Goal: Task Accomplishment & Management: Manage account settings

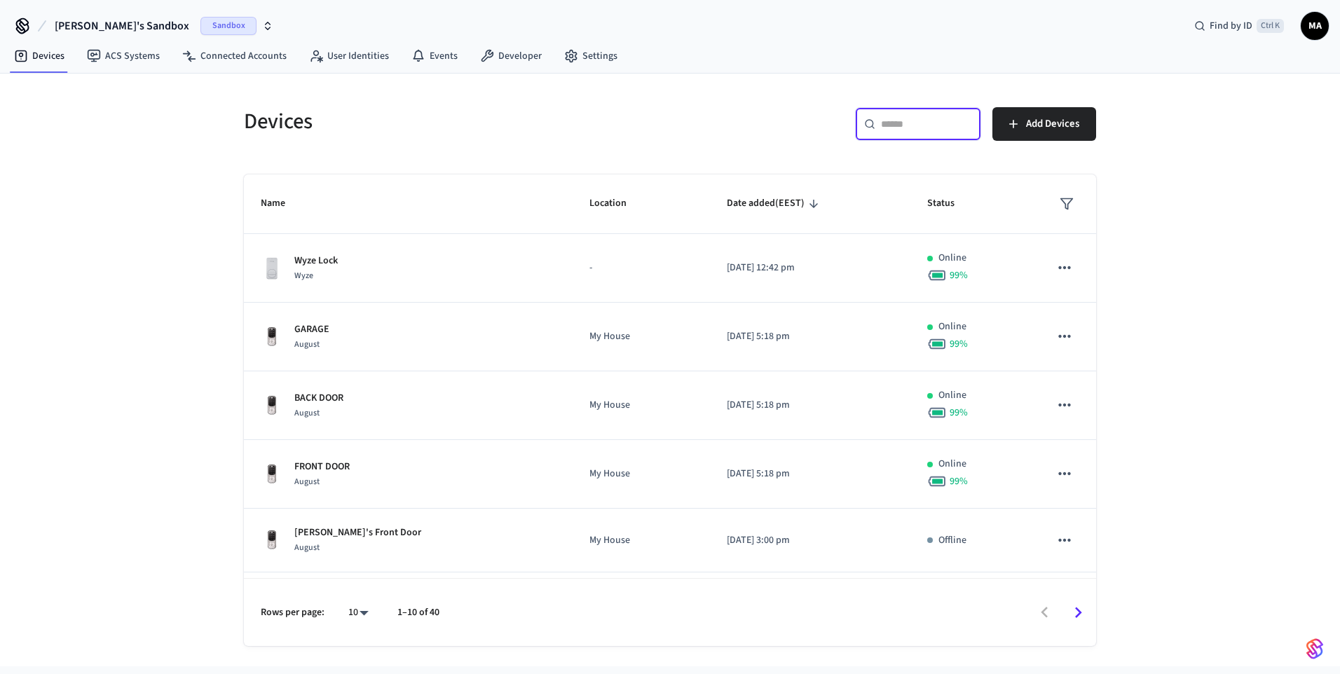
click at [912, 130] on input "text" at bounding box center [926, 124] width 91 height 14
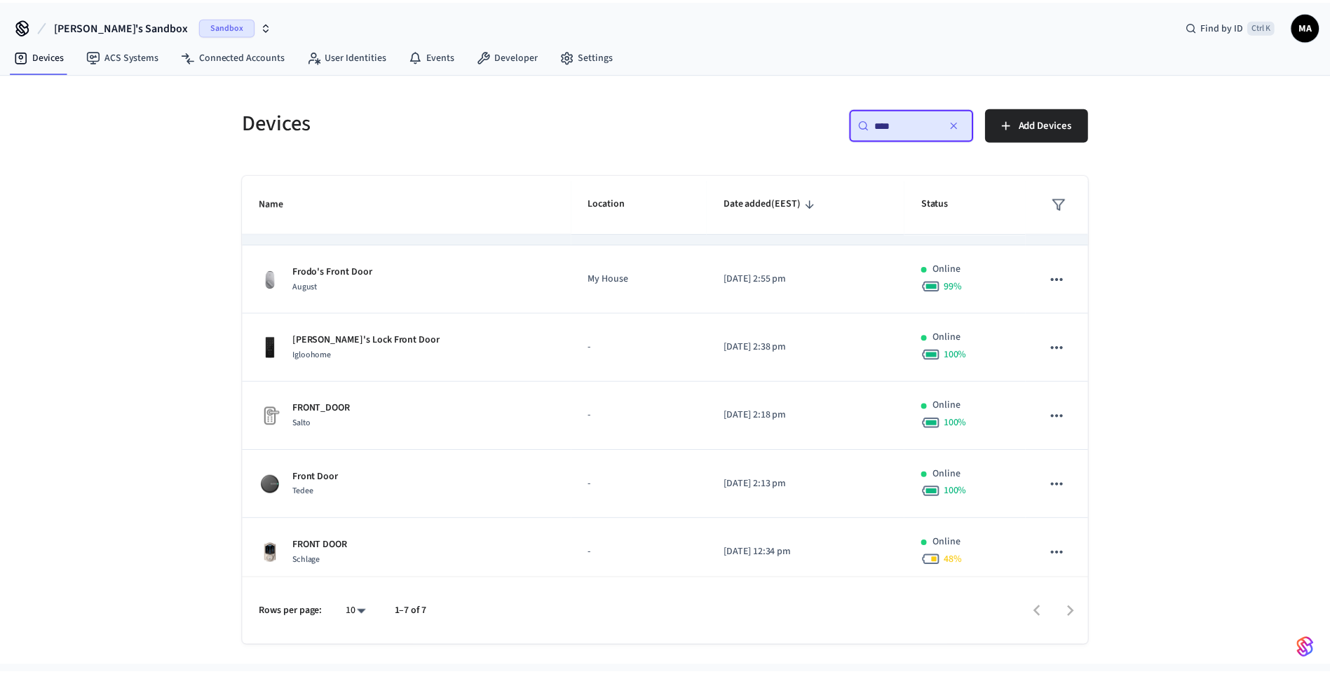
scroll to position [132, 0]
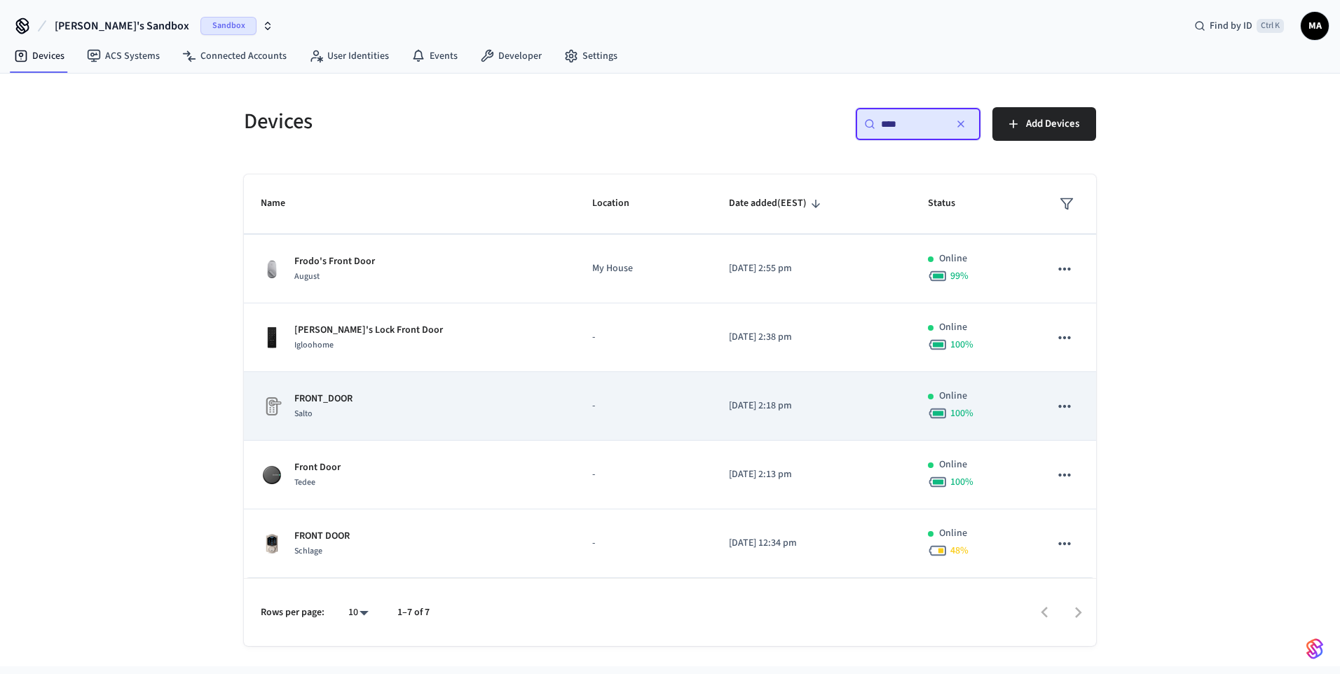
type input "****"
click at [576, 402] on td "-" at bounding box center [644, 406] width 137 height 69
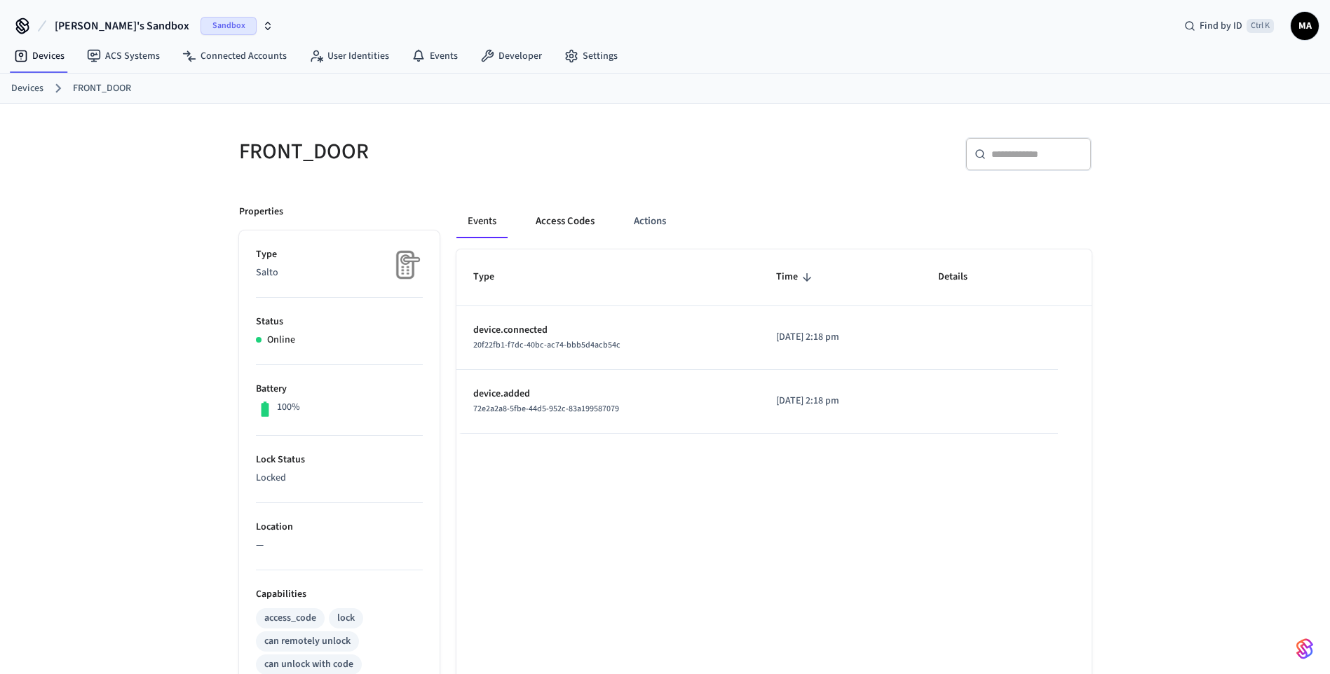
click at [578, 229] on button "Access Codes" at bounding box center [564, 222] width 81 height 34
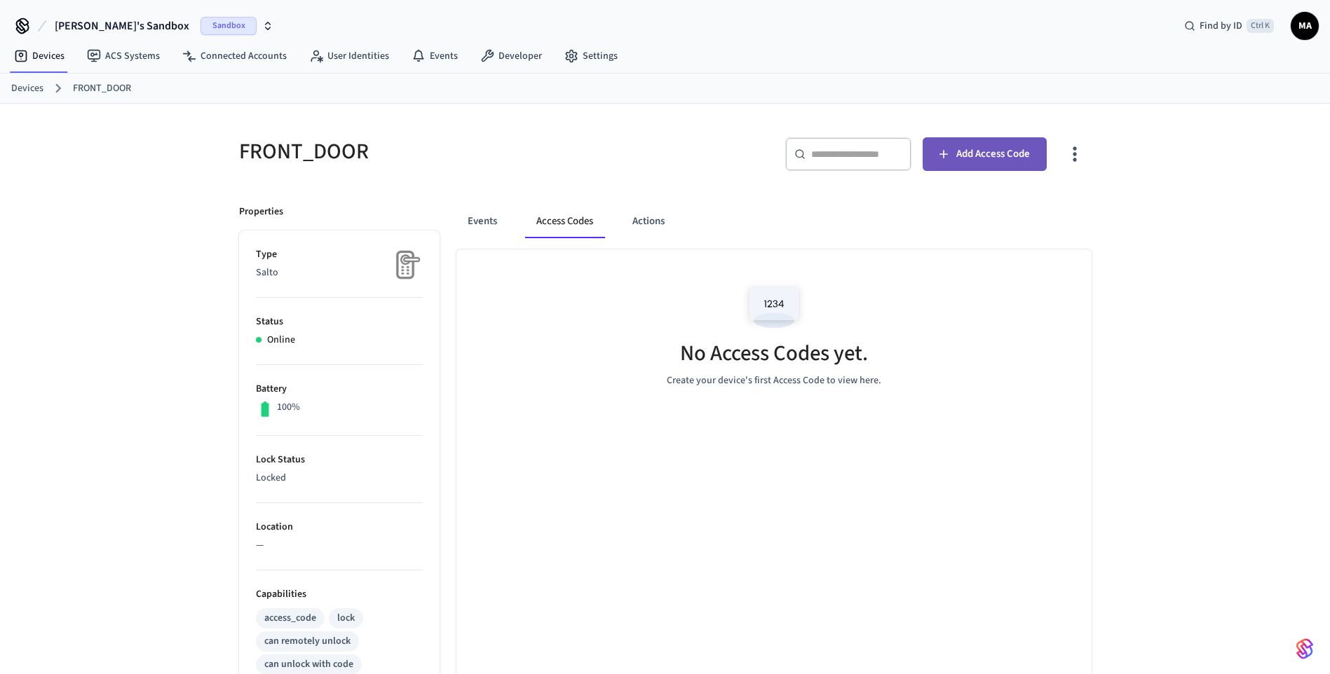
click at [978, 157] on span "Add Access Code" at bounding box center [993, 154] width 74 height 18
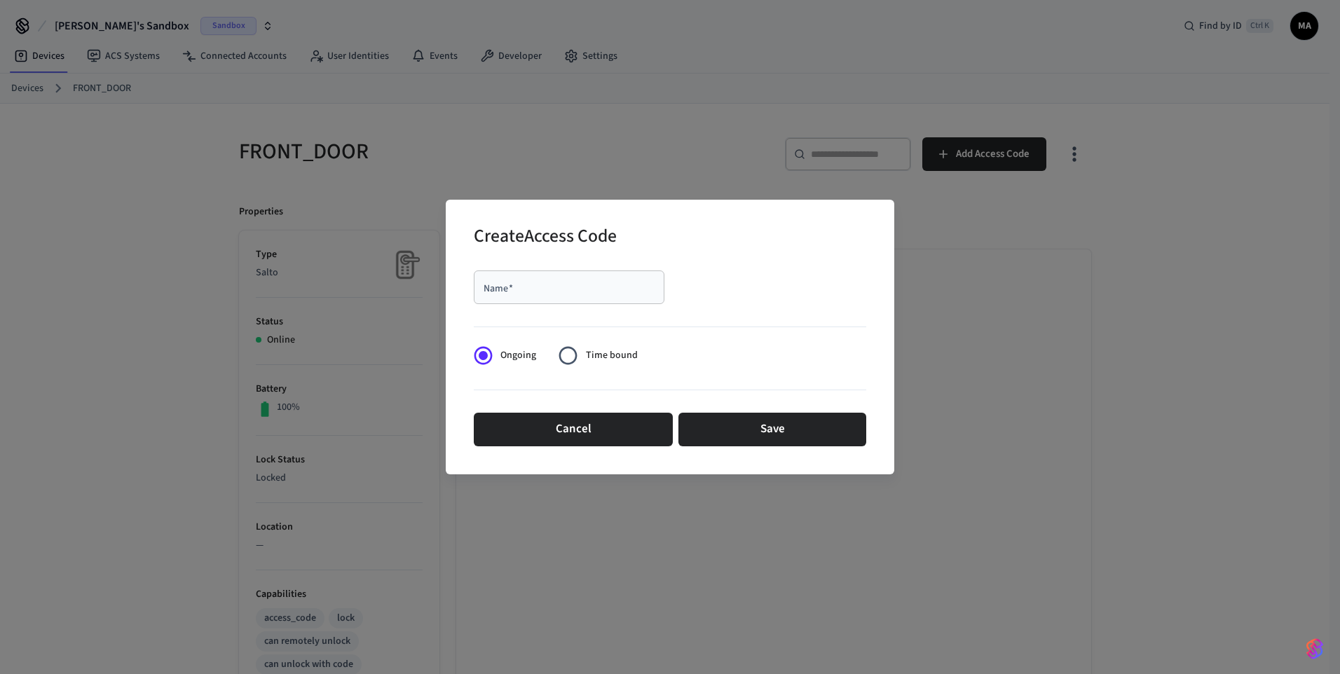
click at [606, 276] on div "Name   *" at bounding box center [569, 288] width 191 height 34
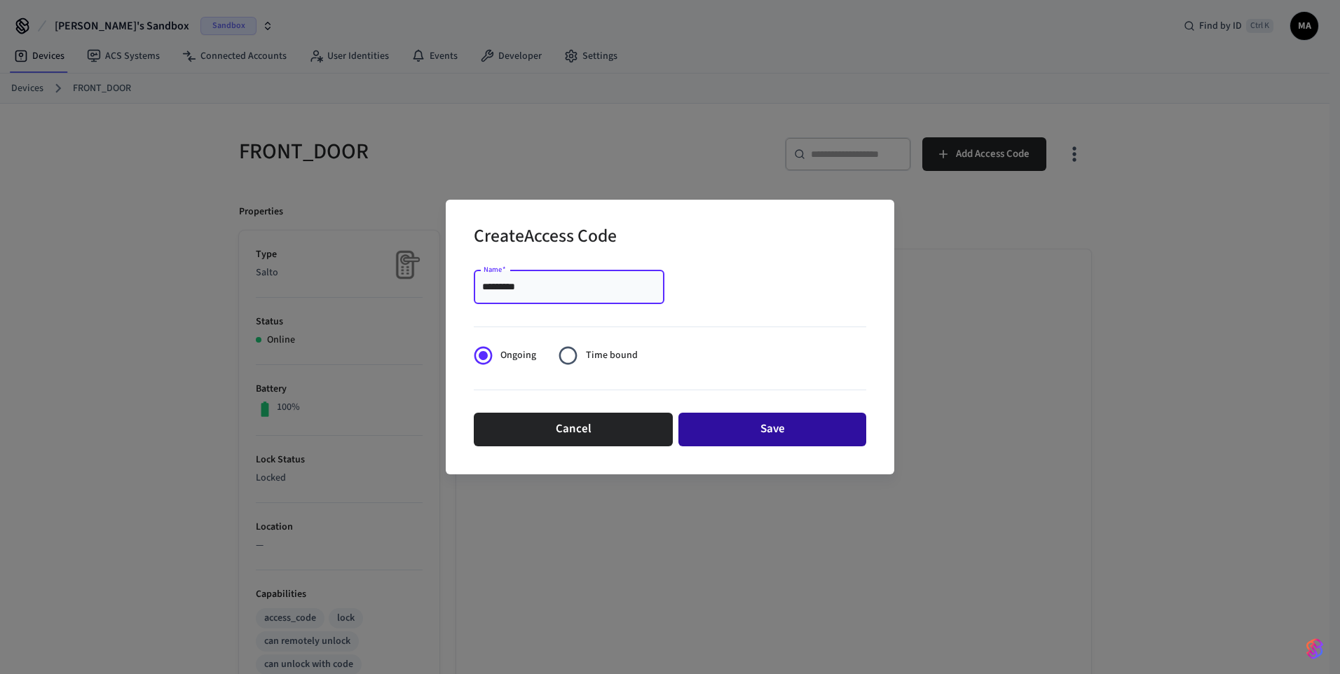
type input "*********"
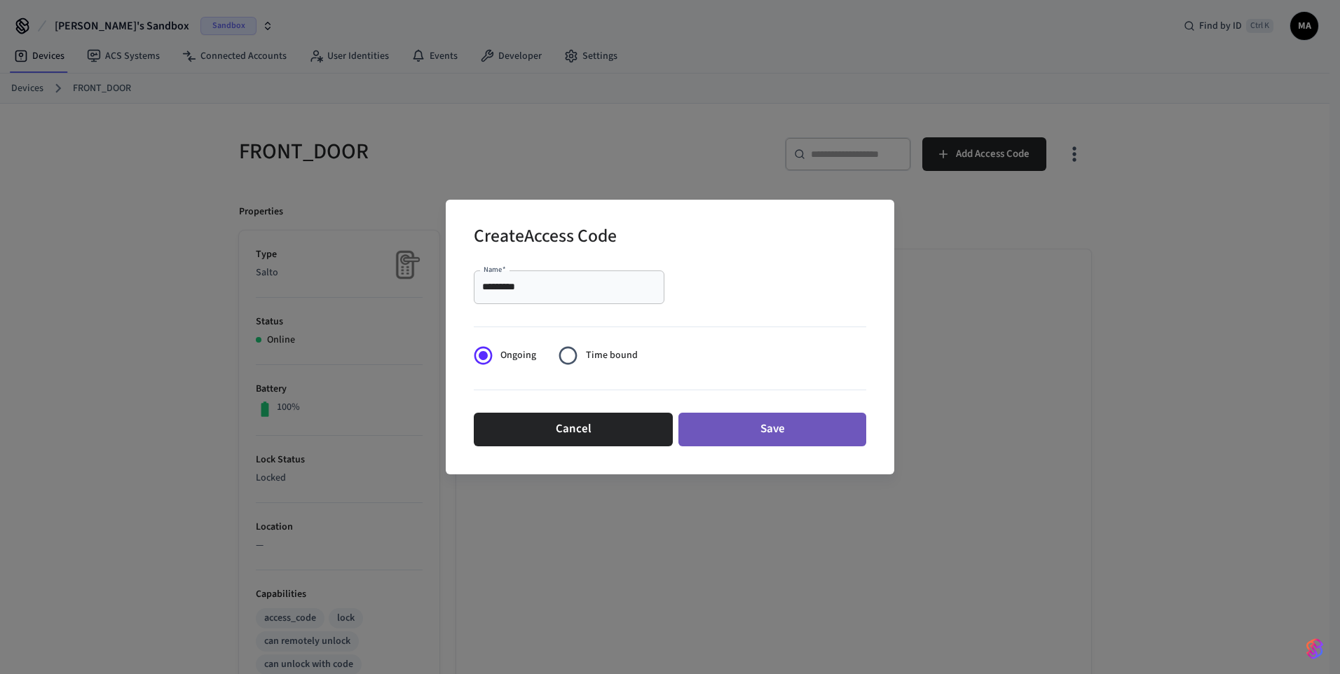
click at [773, 415] on button "Save" at bounding box center [773, 430] width 188 height 34
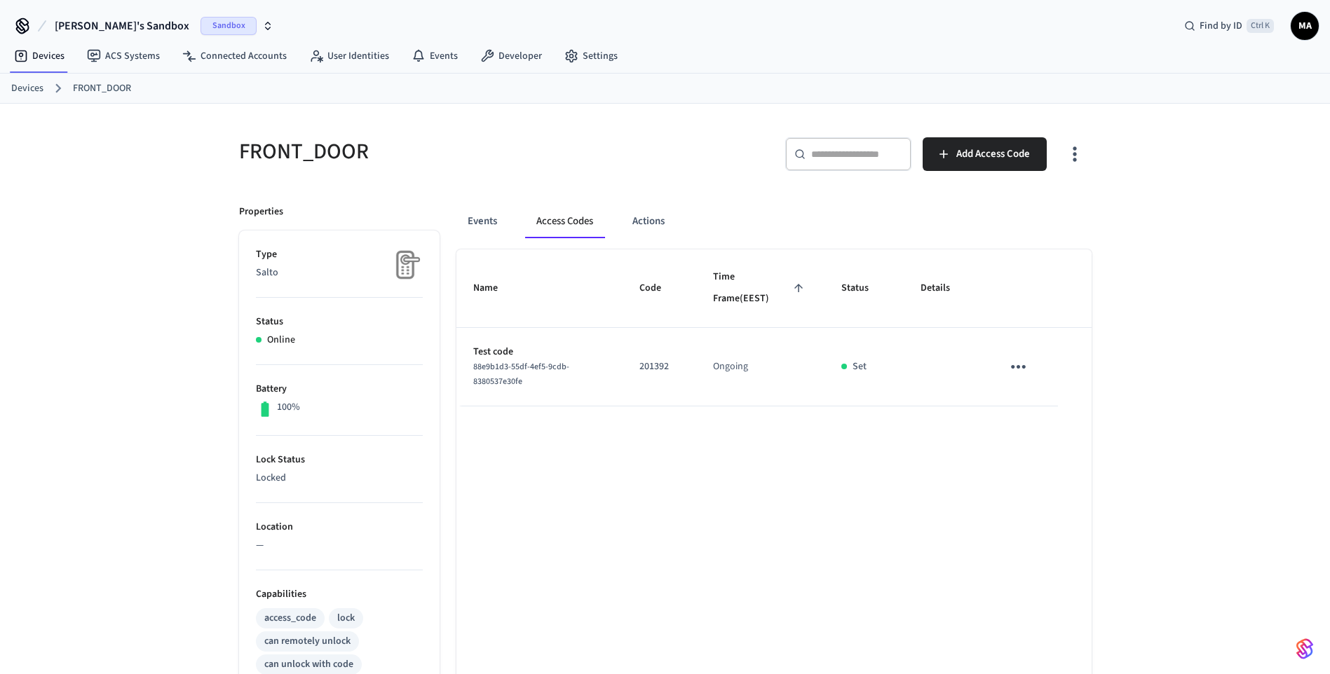
click at [660, 369] on p "201392" at bounding box center [659, 367] width 40 height 15
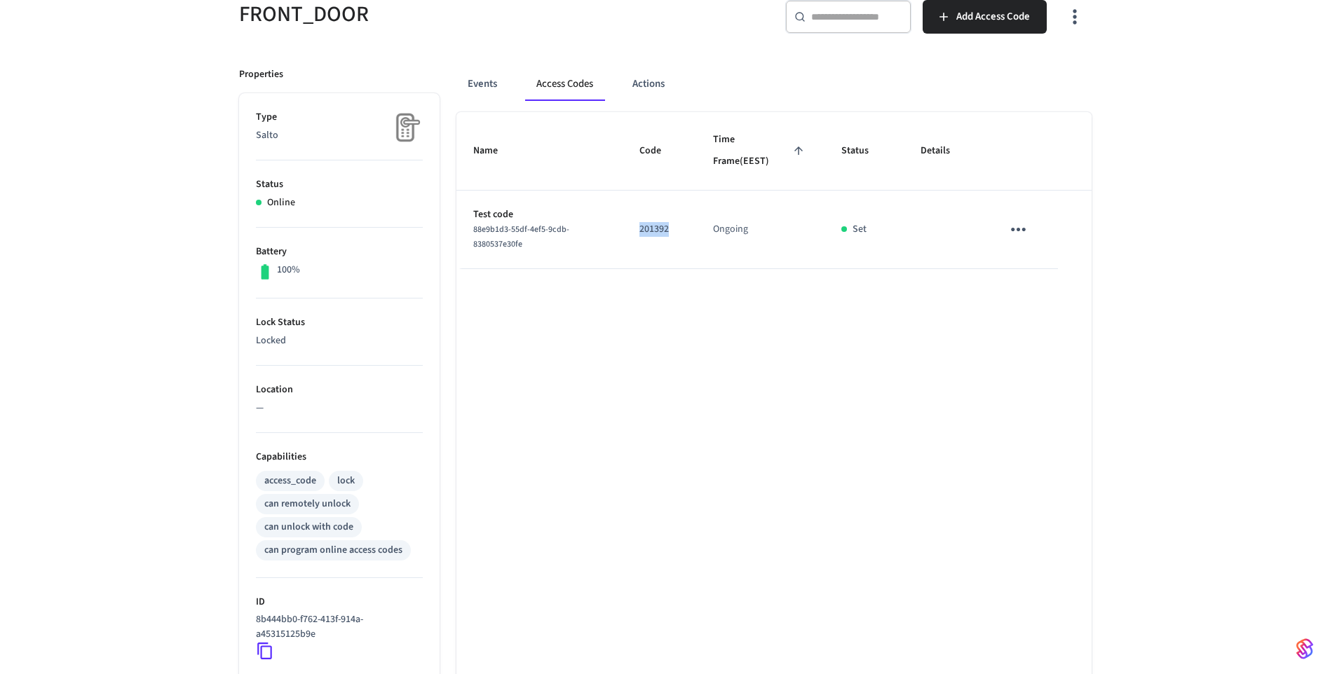
scroll to position [135, 0]
click at [659, 232] on p "201392" at bounding box center [659, 231] width 40 height 15
drag, startPoint x: 659, startPoint y: 232, endPoint x: 698, endPoint y: 325, distance: 100.5
click at [698, 325] on div "Name Code Time Frame (EEST) Status Details Test code 88e9b1d3-55df-4ef5-9cdb-83…" at bounding box center [773, 490] width 635 height 752
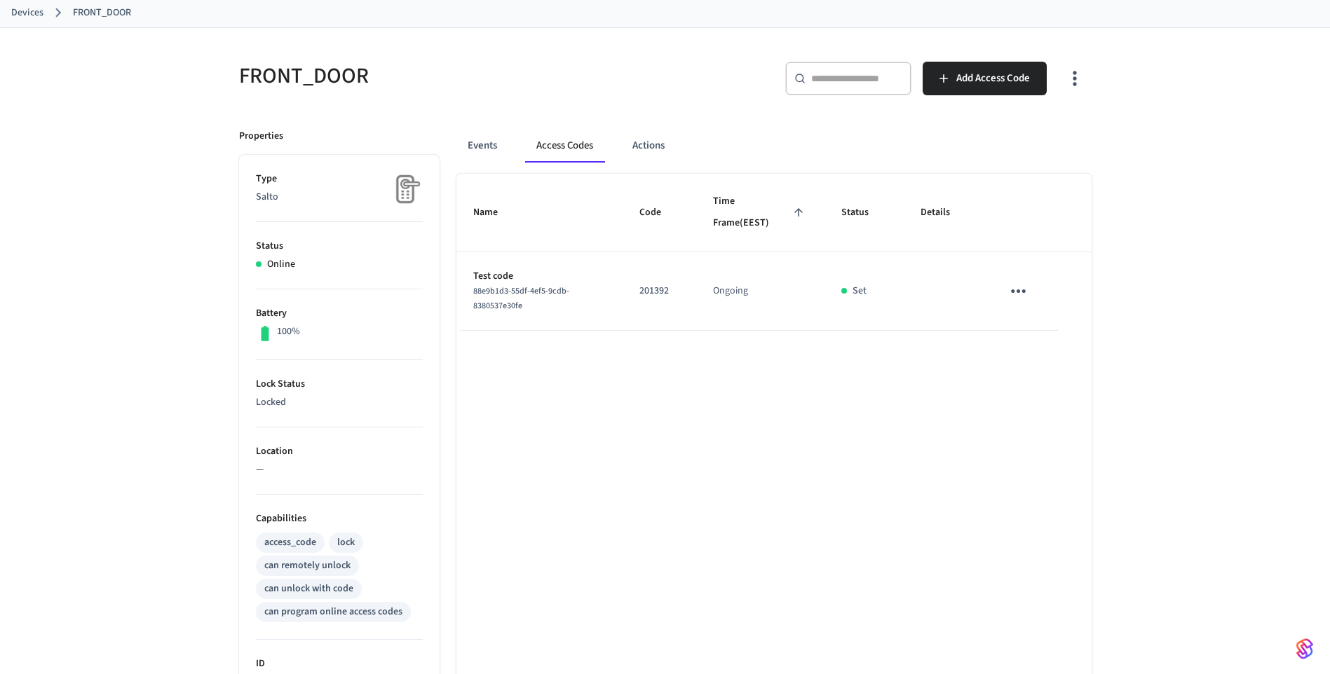
scroll to position [31, 0]
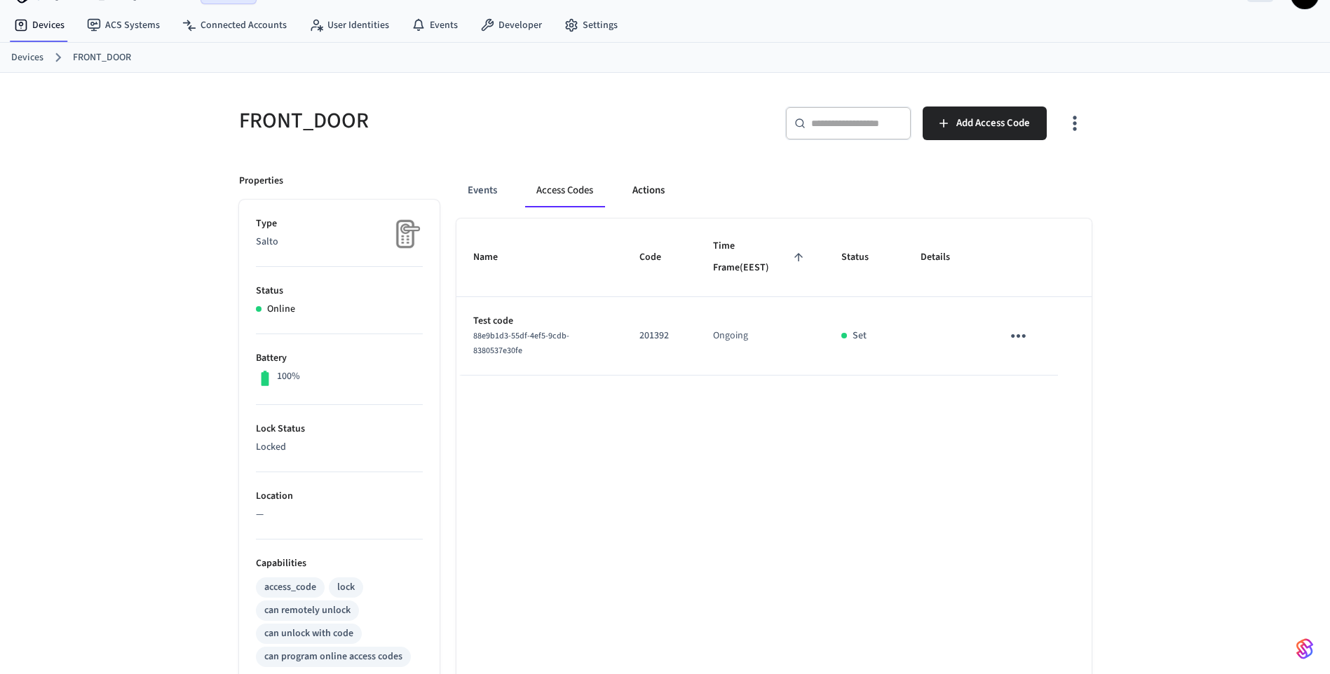
click at [651, 187] on button "Actions" at bounding box center [648, 191] width 55 height 34
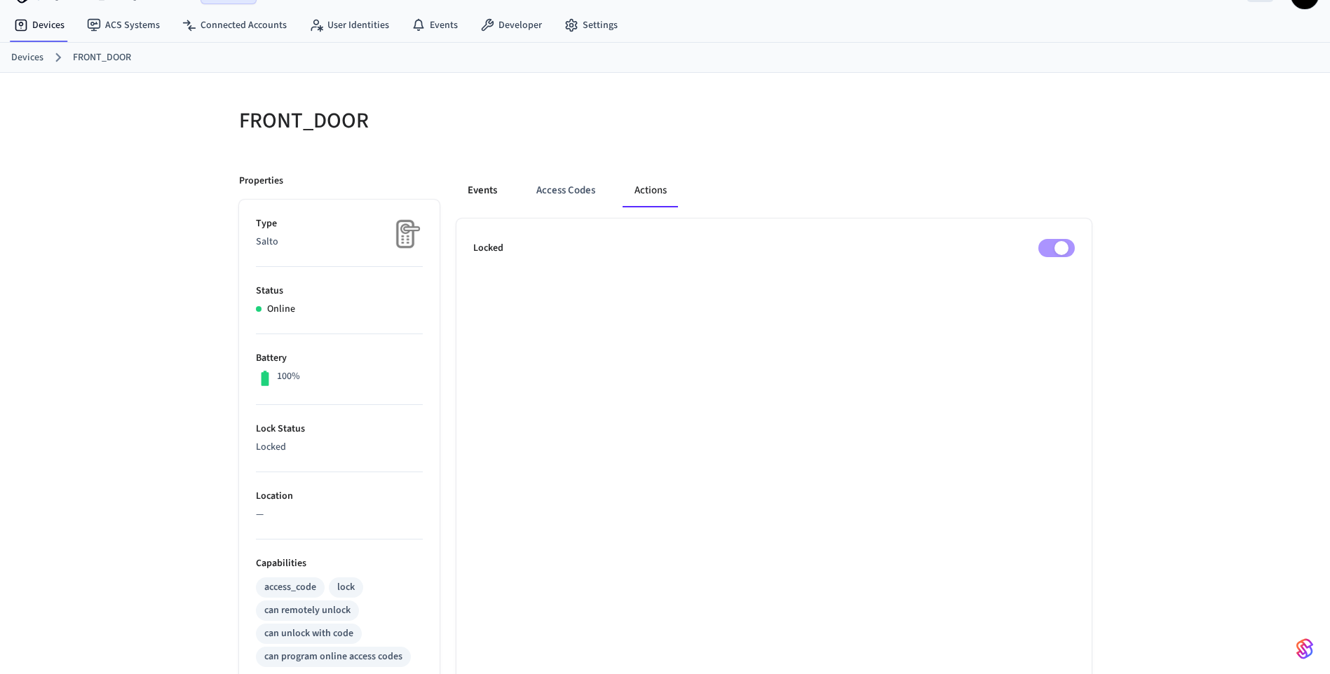
click at [473, 191] on button "Events" at bounding box center [482, 191] width 52 height 34
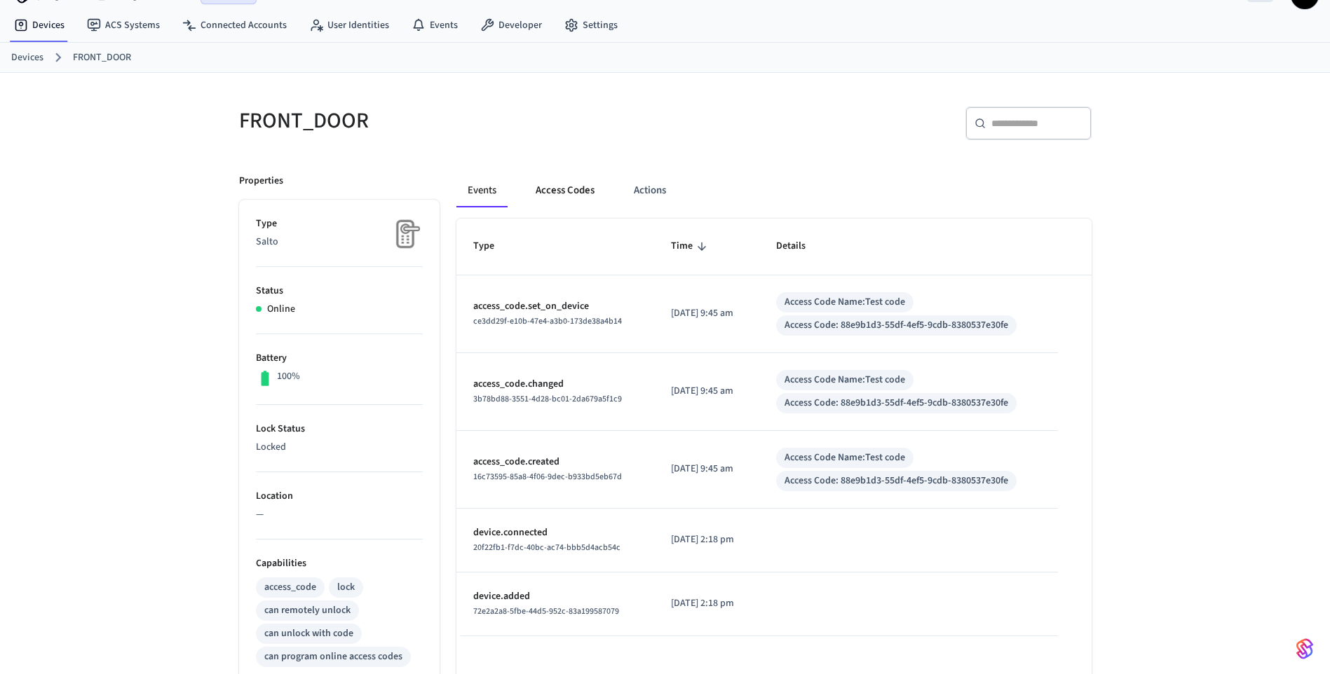
click at [579, 195] on button "Access Codes" at bounding box center [564, 191] width 81 height 34
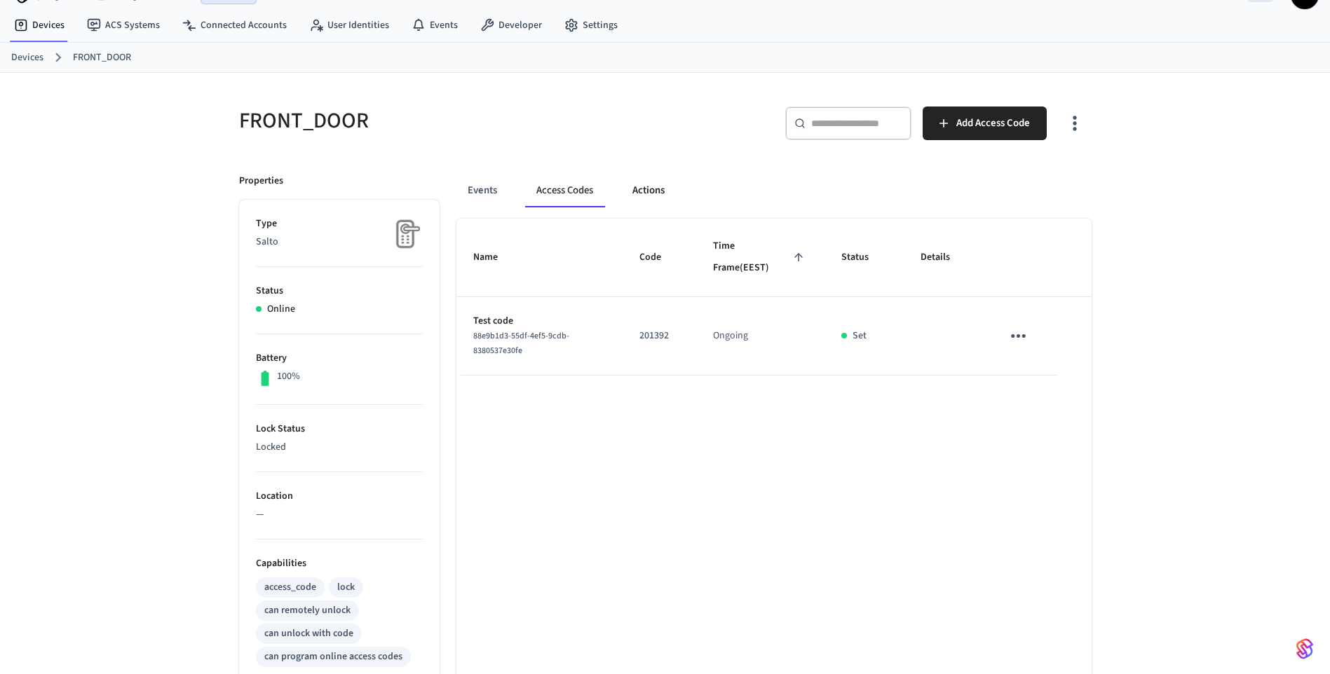
click at [644, 184] on button "Actions" at bounding box center [648, 191] width 55 height 34
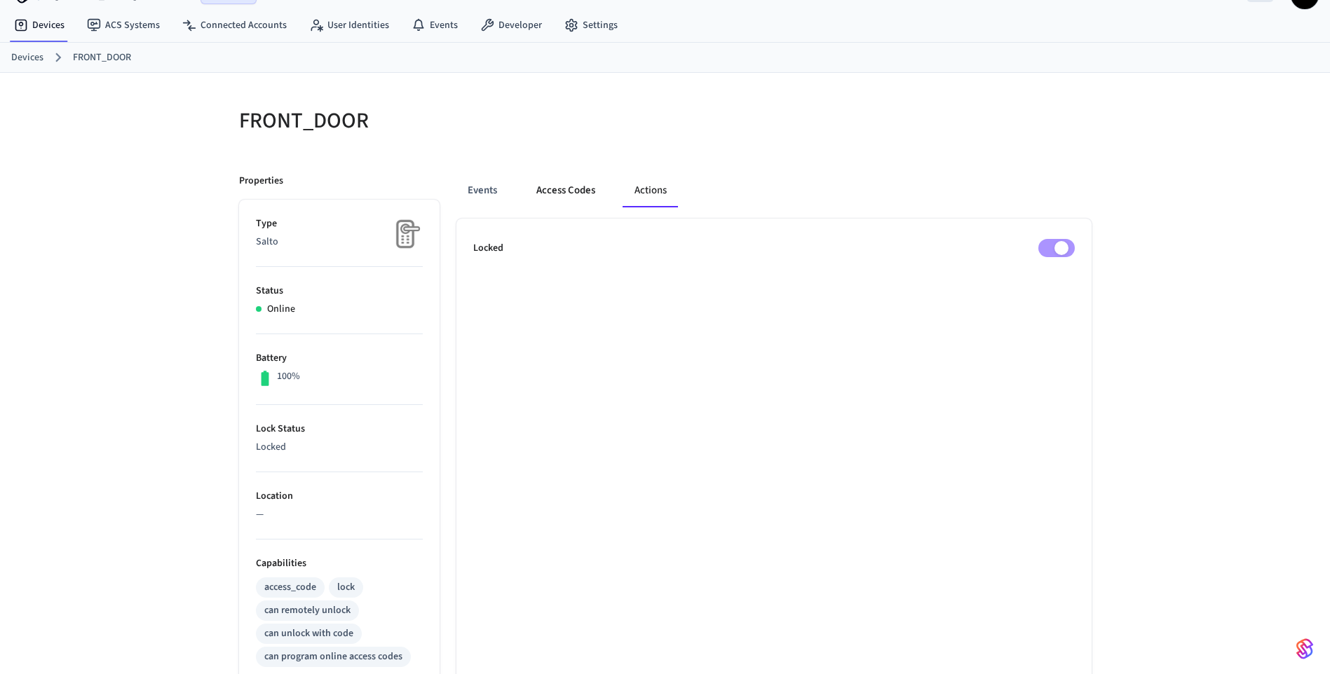
click at [563, 188] on button "Access Codes" at bounding box center [565, 191] width 81 height 34
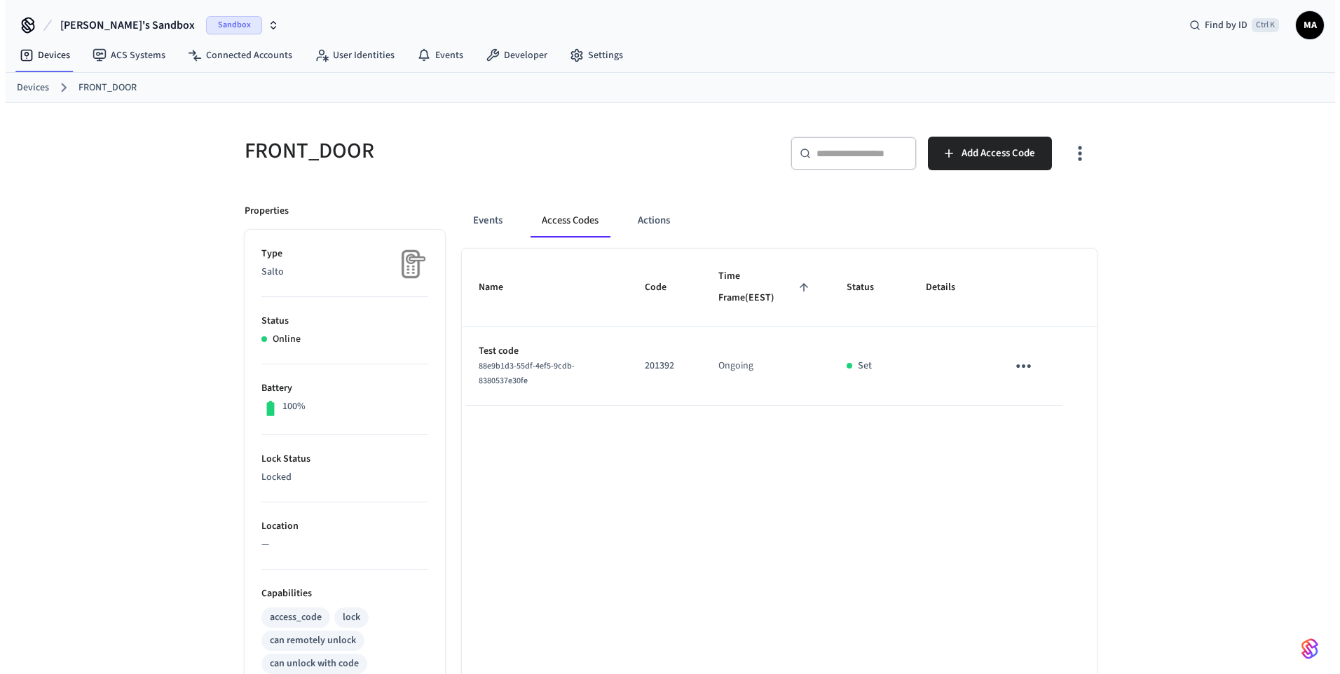
scroll to position [0, 0]
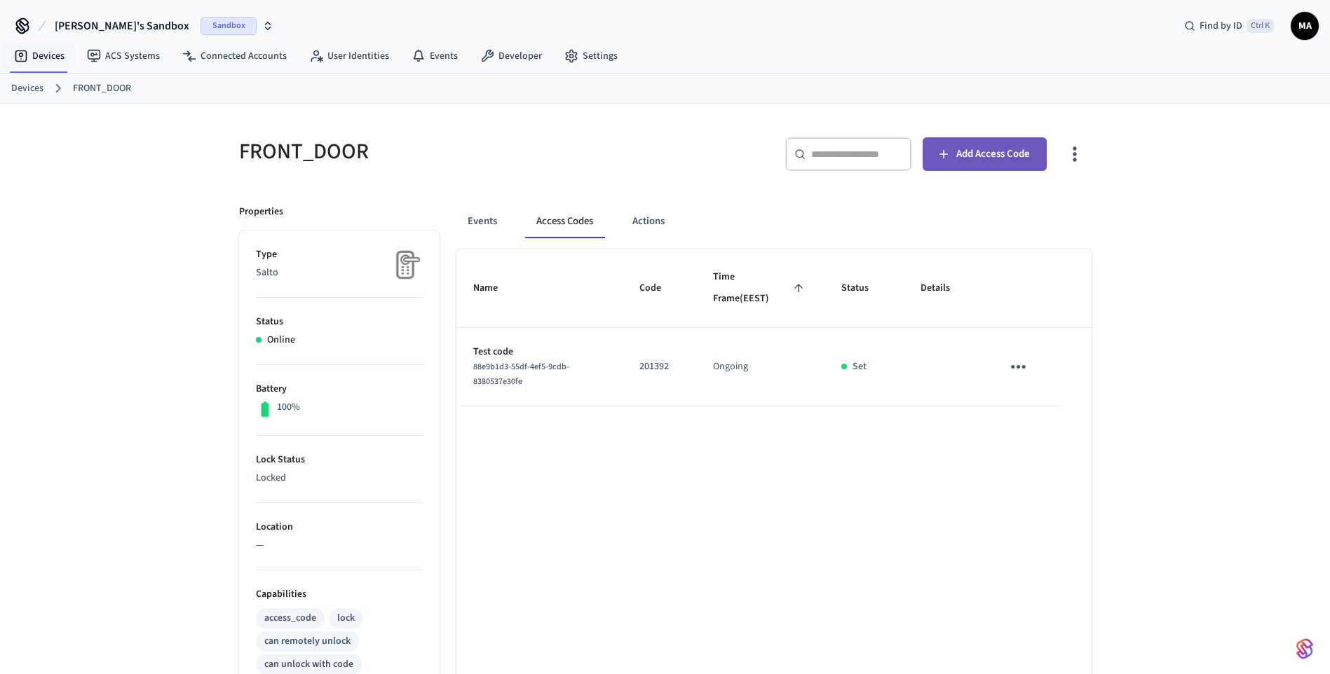
click at [968, 156] on span "Add Access Code" at bounding box center [993, 154] width 74 height 18
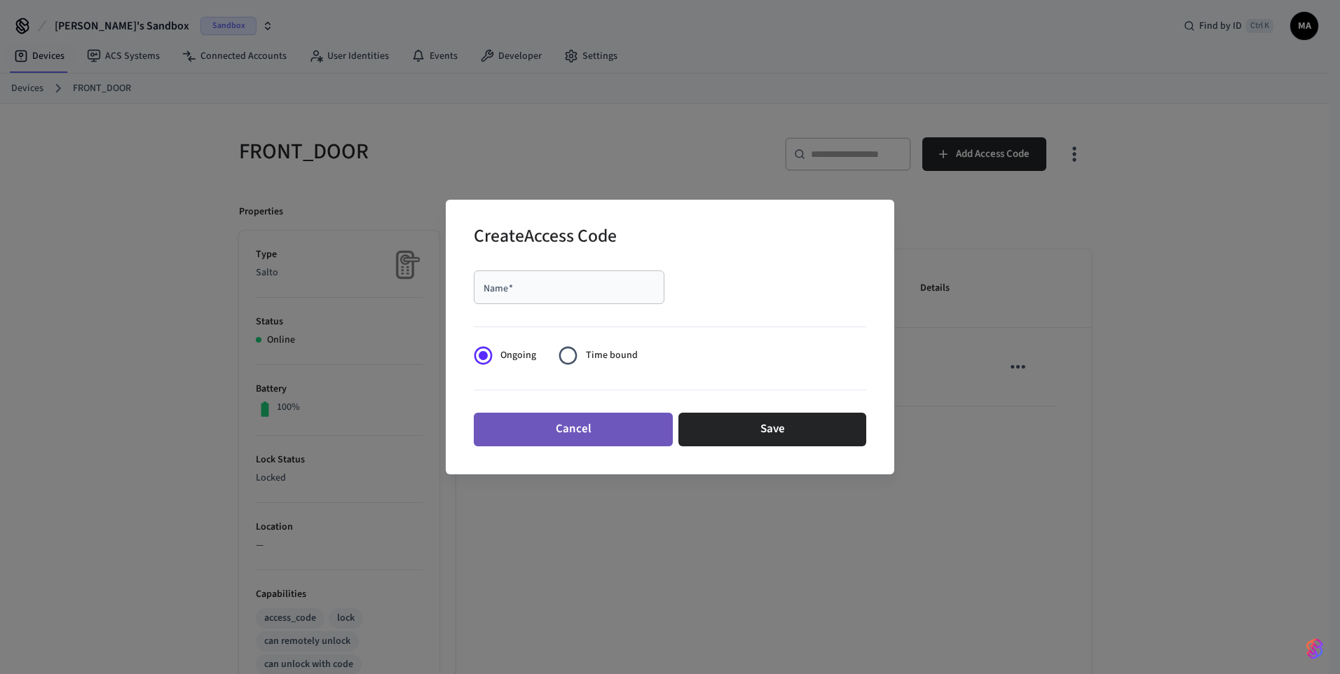
click at [606, 424] on button "Cancel" at bounding box center [573, 430] width 199 height 34
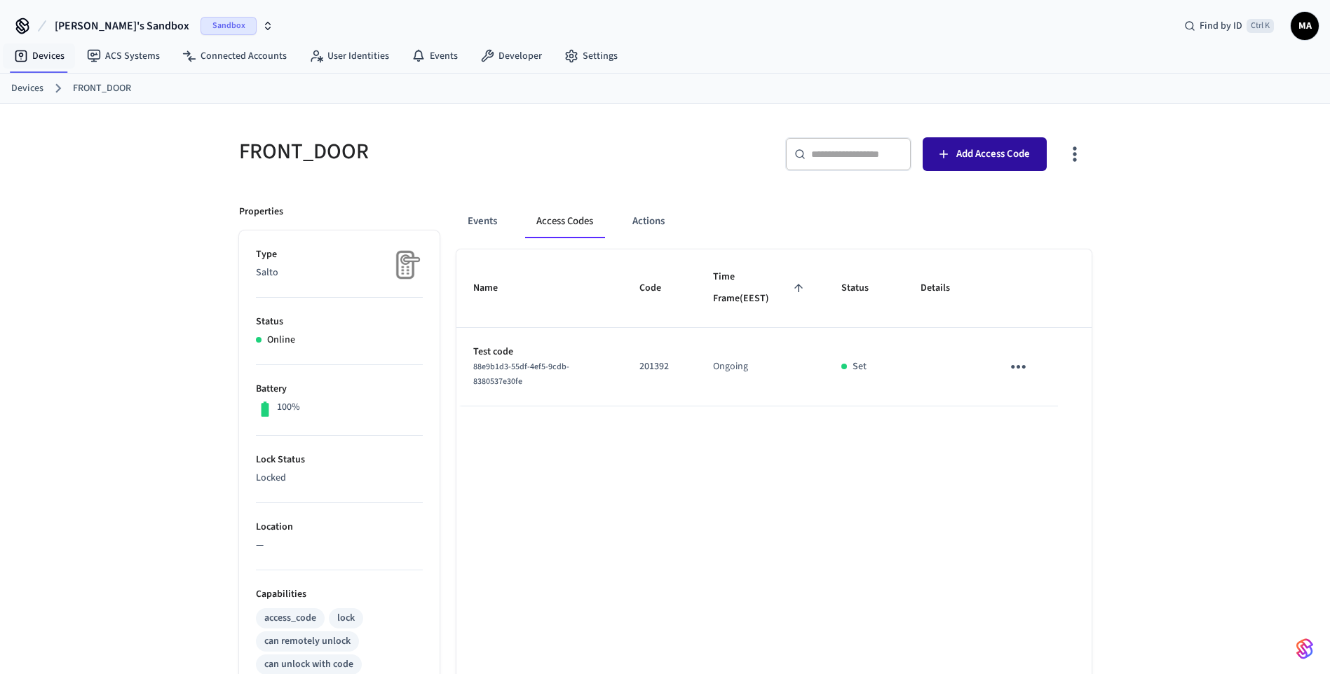
click at [965, 147] on span "Add Access Code" at bounding box center [993, 154] width 74 height 18
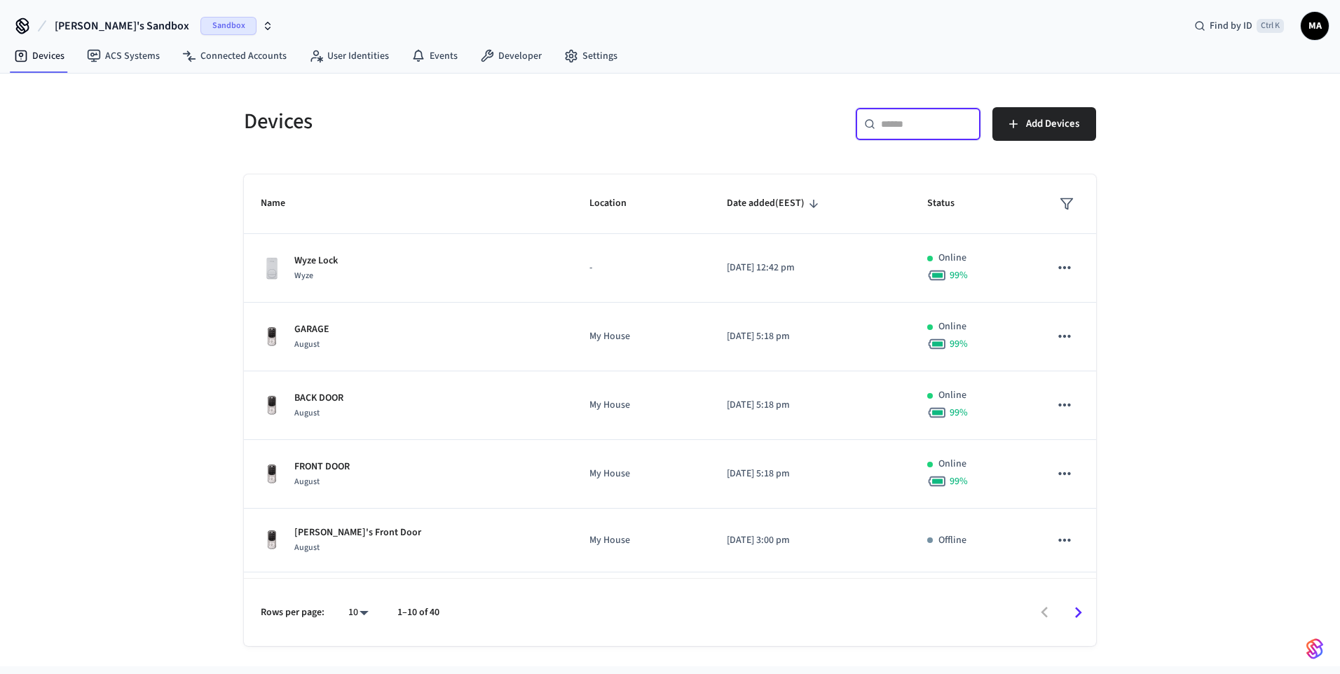
click at [900, 122] on input "text" at bounding box center [926, 124] width 91 height 14
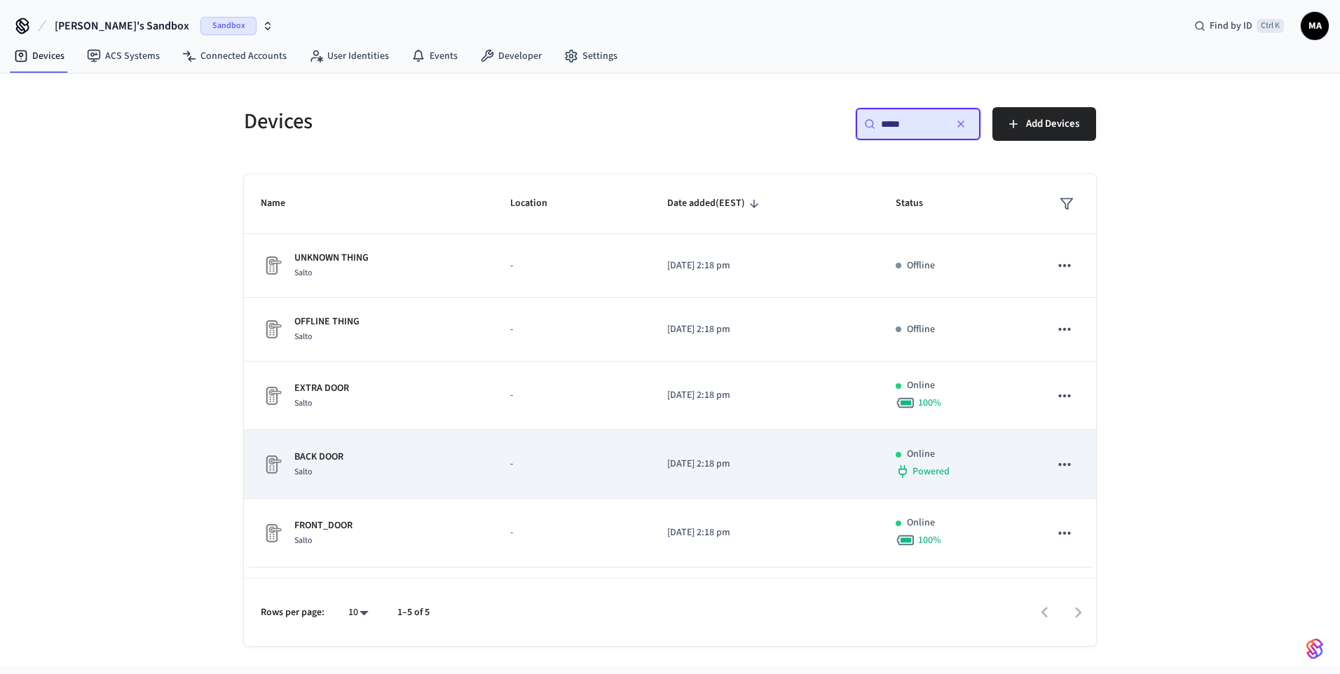
type input "*****"
click at [731, 462] on p "[DATE] 2:18 pm" at bounding box center [764, 464] width 195 height 15
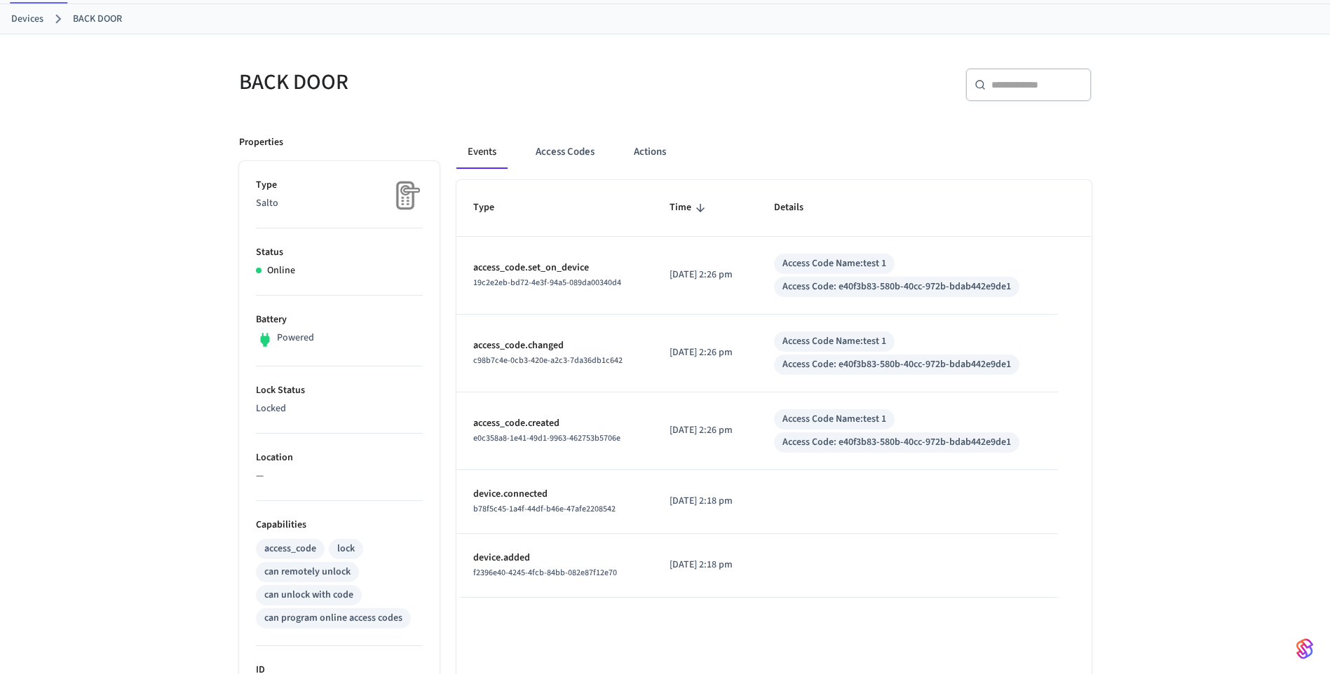
scroll to position [70, 0]
click at [557, 150] on button "Access Codes" at bounding box center [564, 152] width 81 height 34
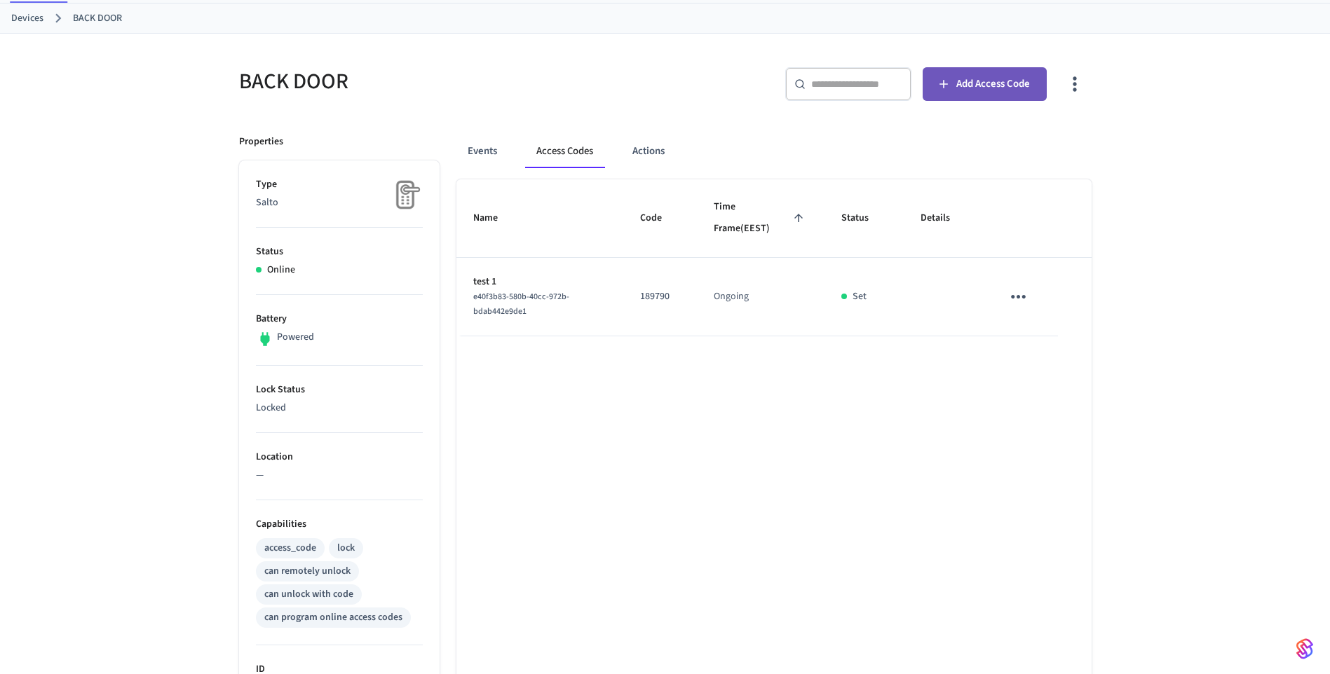
click at [996, 90] on span "Add Access Code" at bounding box center [993, 84] width 74 height 18
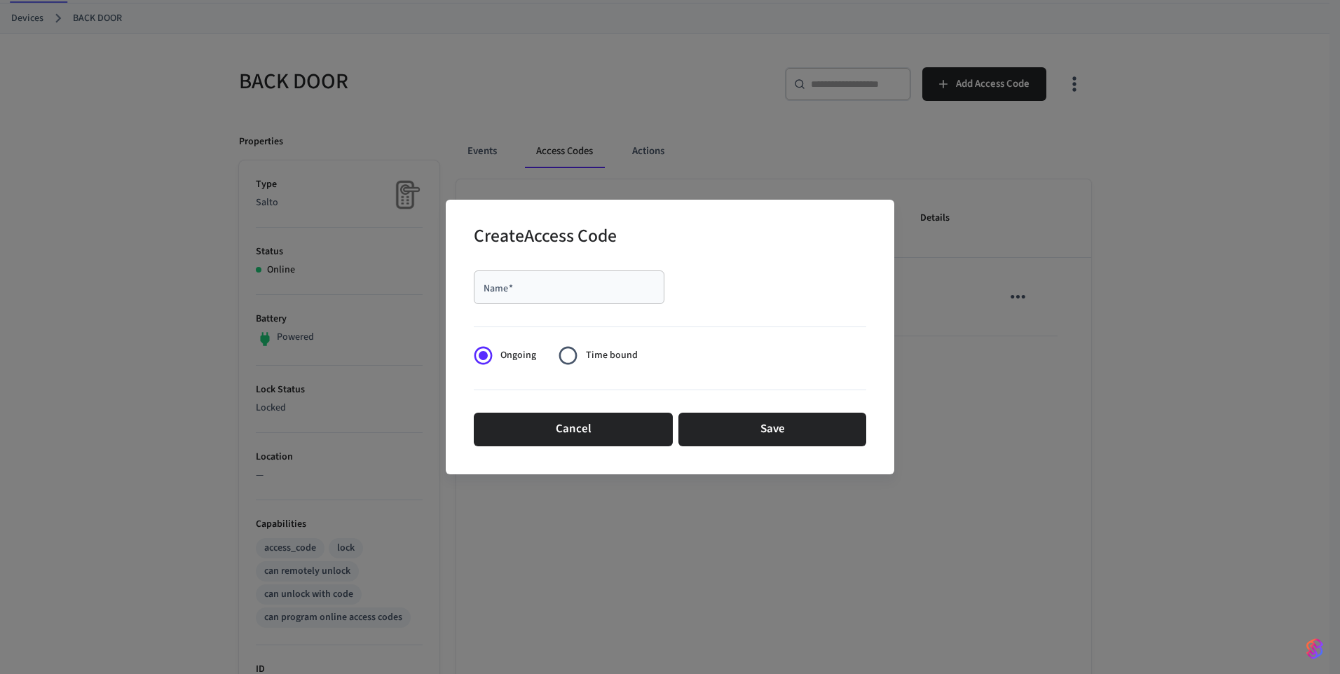
click at [611, 347] on label "Time bound" at bounding box center [594, 356] width 86 height 34
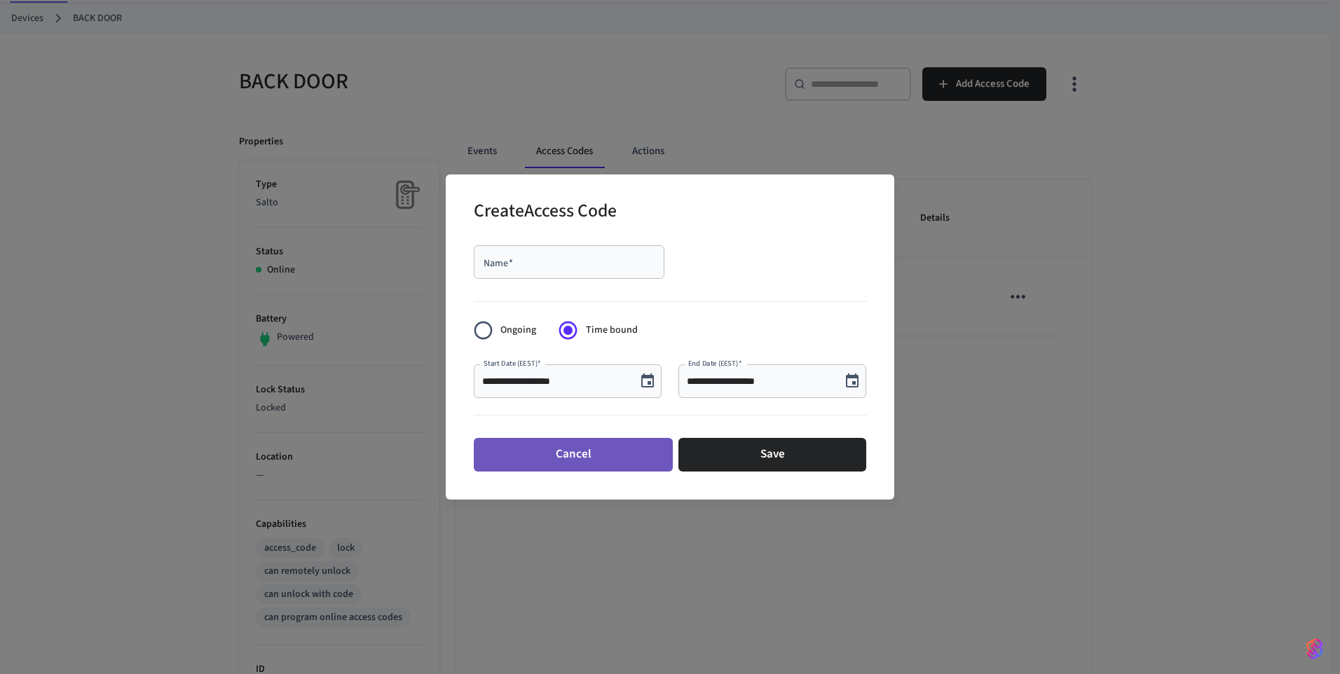
click at [555, 462] on button "Cancel" at bounding box center [573, 455] width 199 height 34
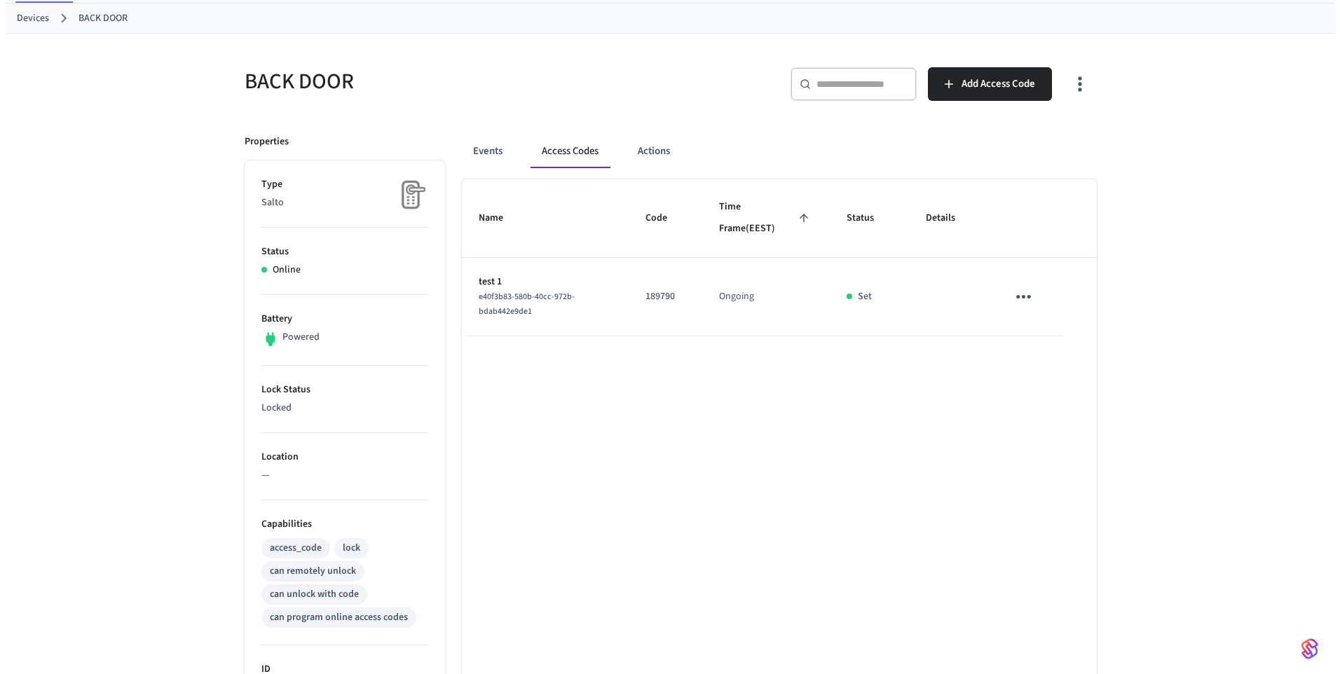
scroll to position [0, 0]
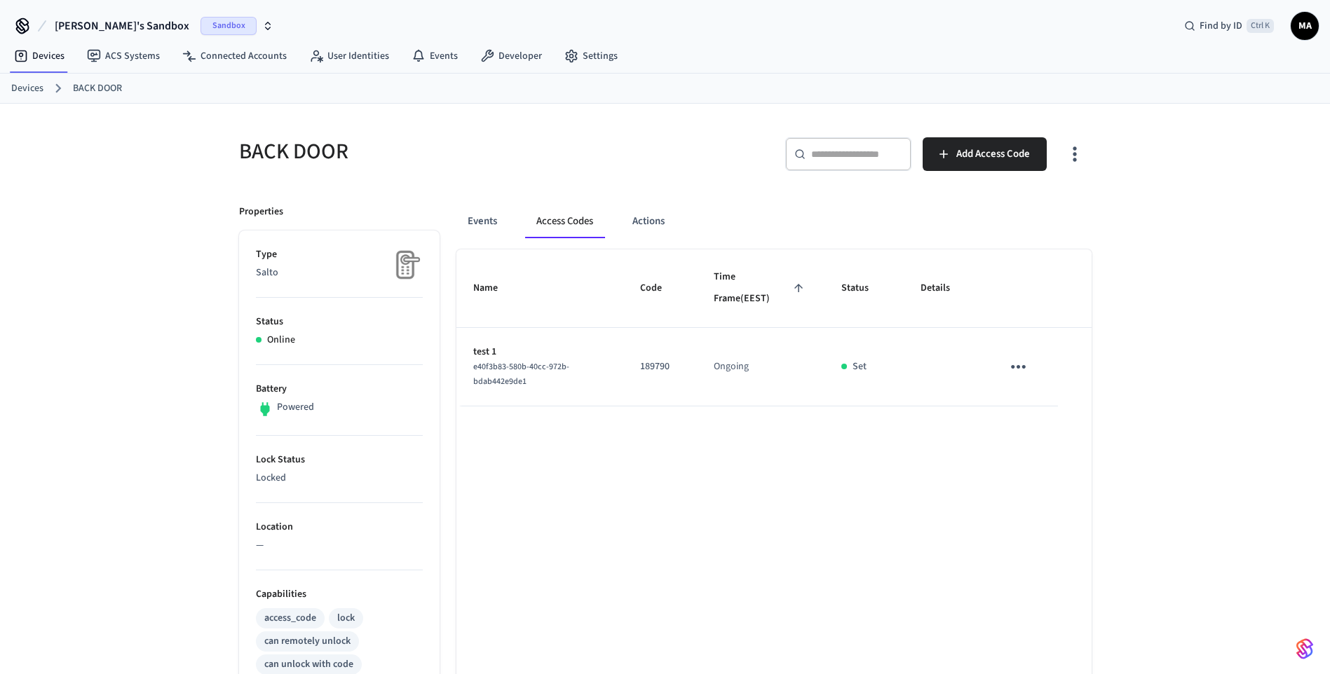
click at [38, 90] on link "Devices" at bounding box center [27, 88] width 32 height 15
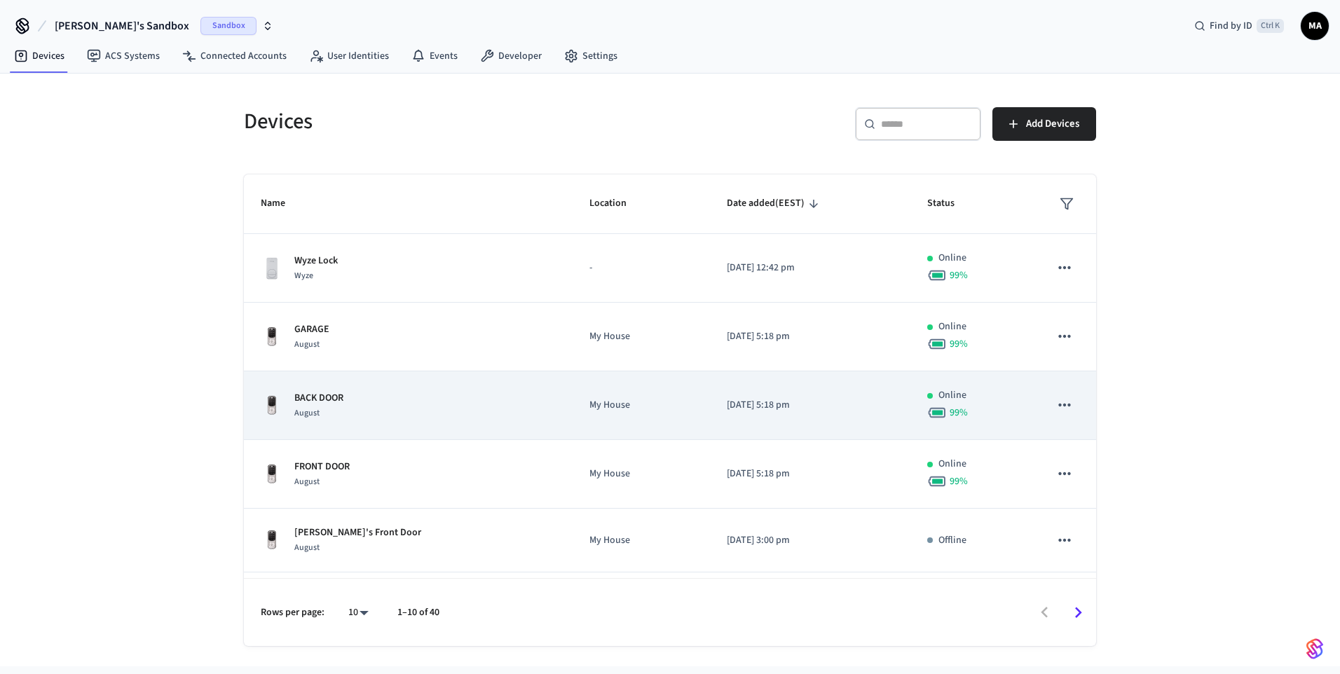
click at [388, 410] on div "BACK DOOR August" at bounding box center [408, 405] width 295 height 29
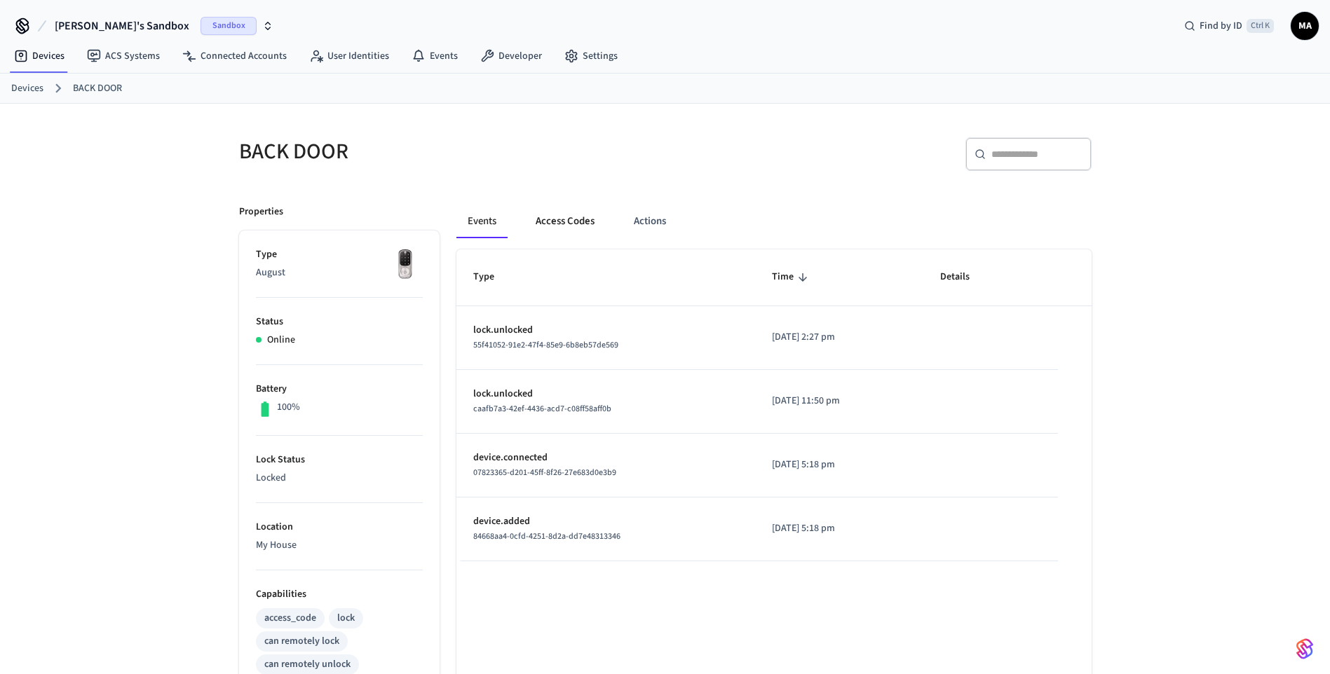
click at [576, 217] on button "Access Codes" at bounding box center [564, 222] width 81 height 34
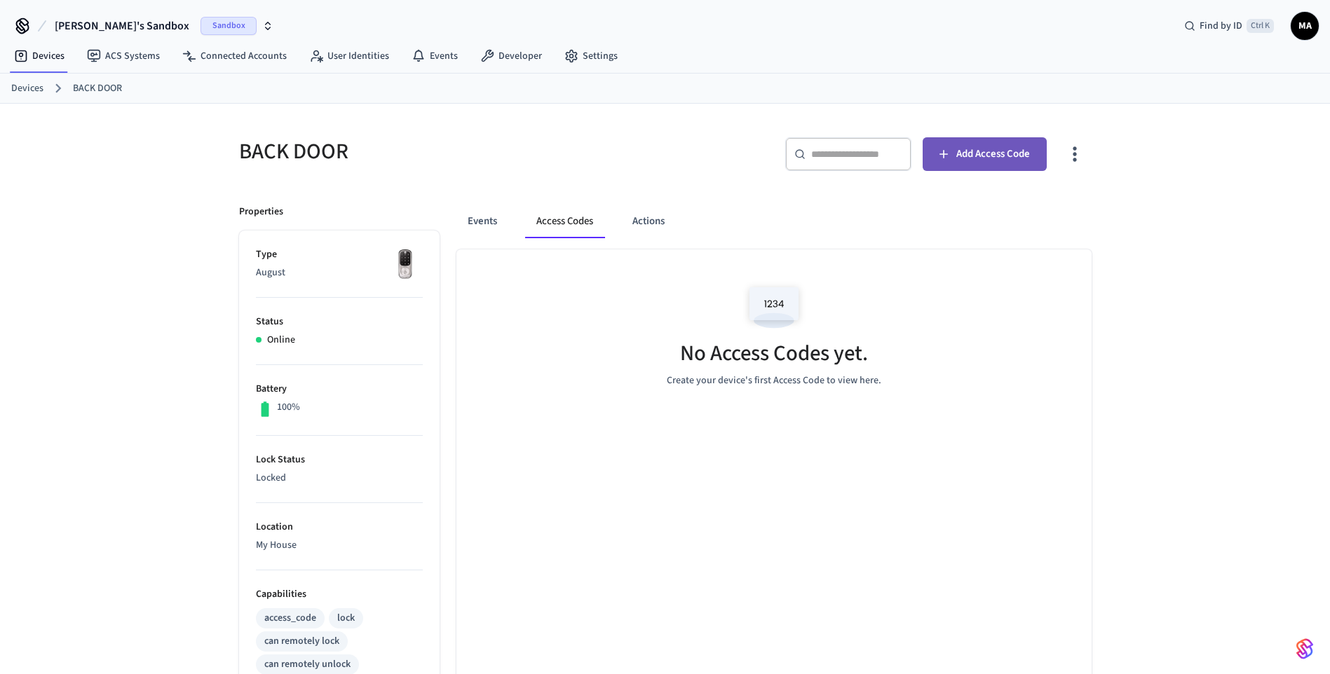
click at [991, 149] on span "Add Access Code" at bounding box center [993, 154] width 74 height 18
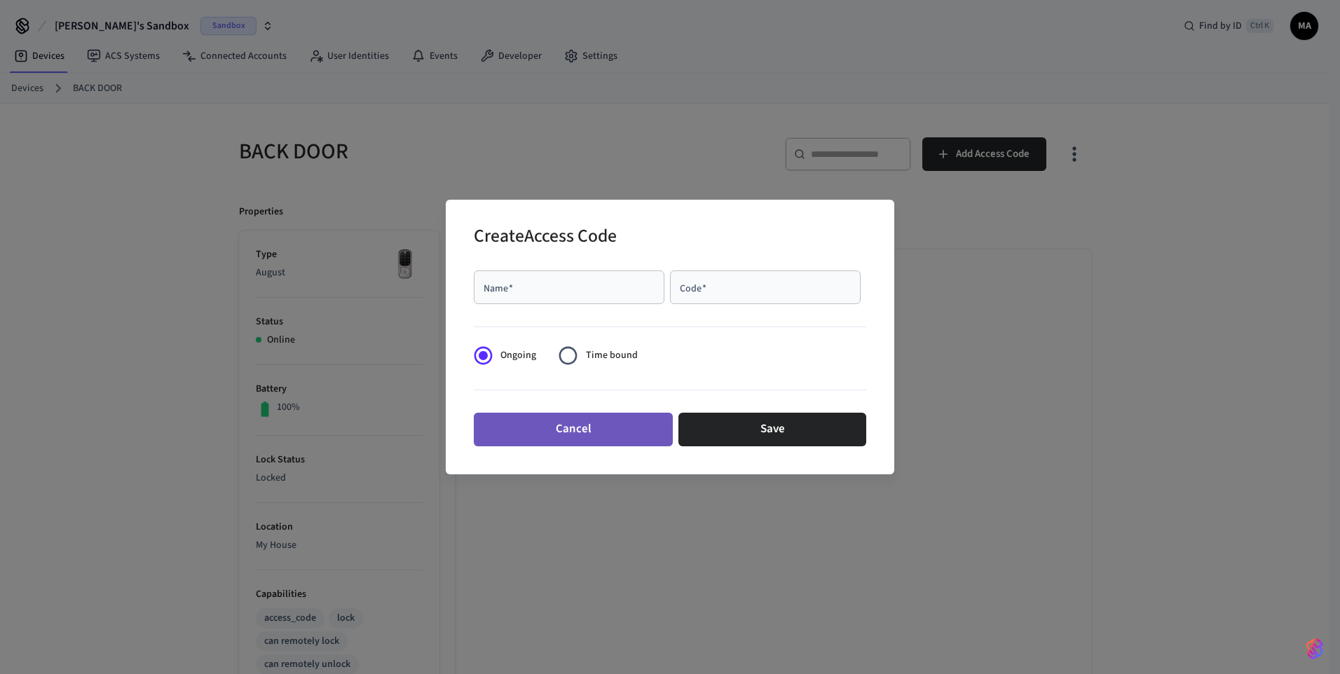
click at [586, 419] on button "Cancel" at bounding box center [573, 430] width 199 height 34
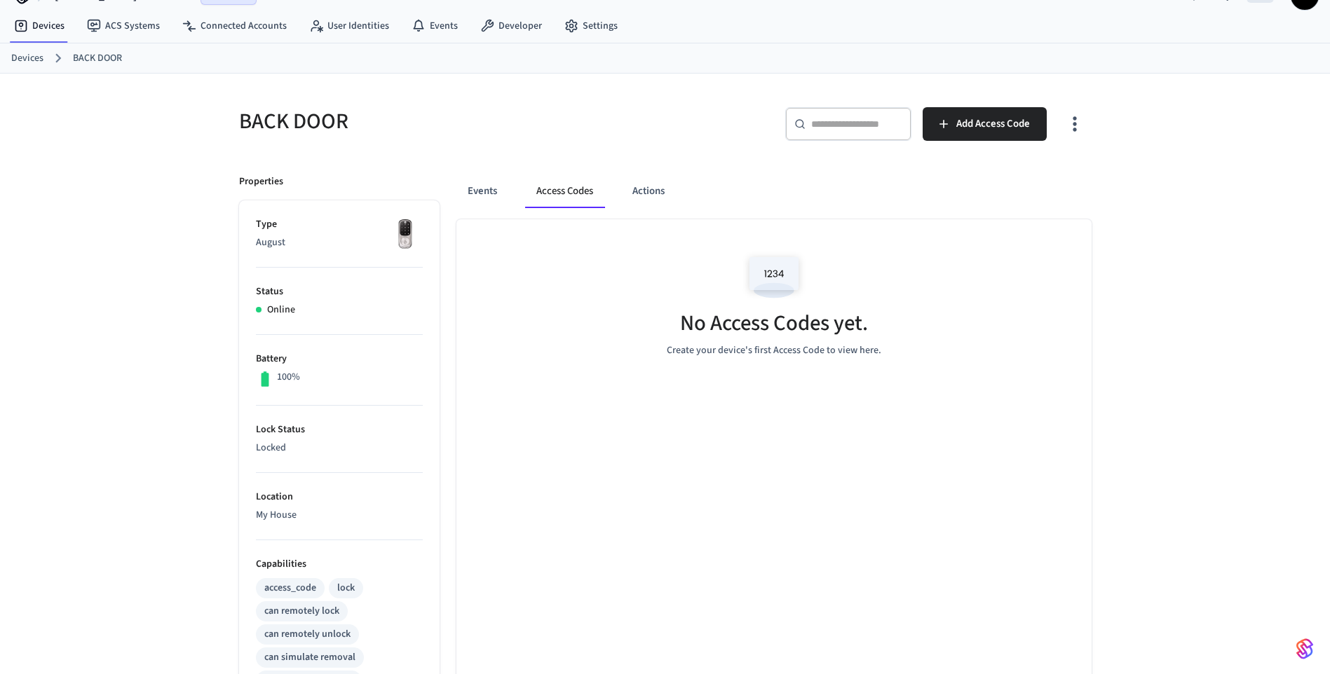
scroll to position [29, 0]
click at [989, 131] on span "Add Access Code" at bounding box center [993, 125] width 74 height 18
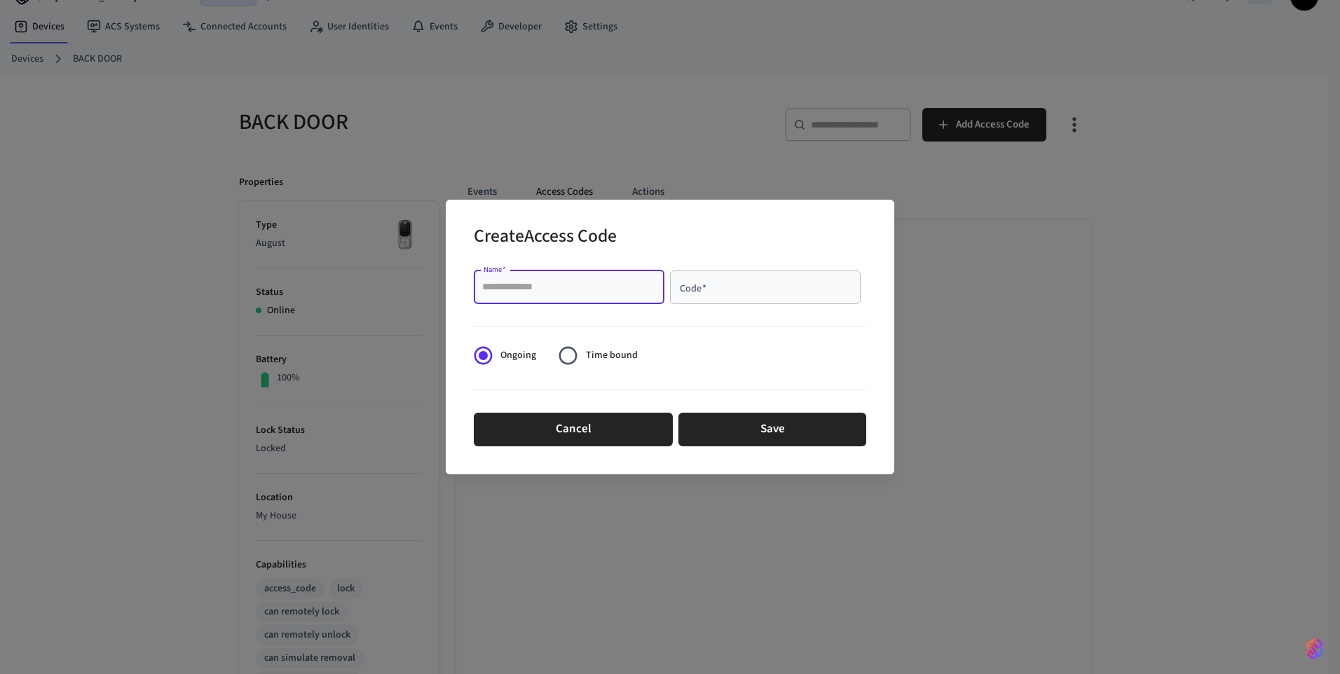
click at [508, 291] on input "Name   *" at bounding box center [569, 287] width 174 height 14
type input "****"
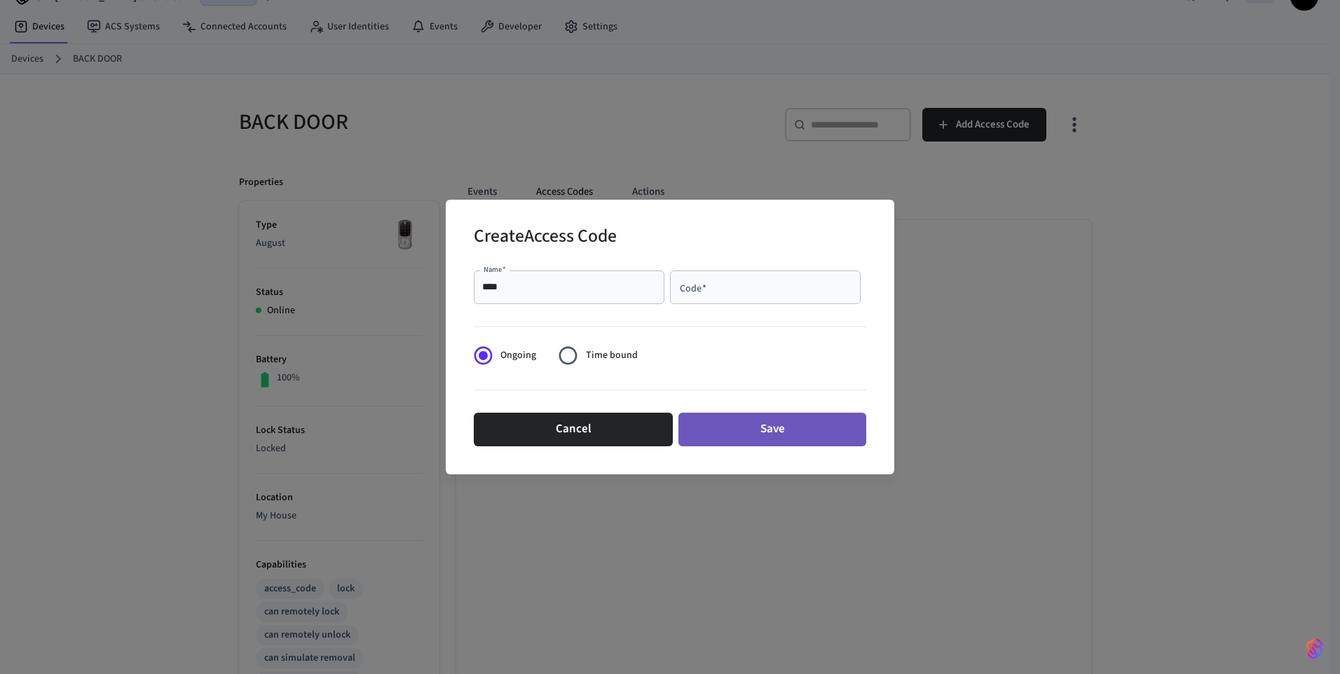
click at [815, 440] on button "Save" at bounding box center [773, 430] width 188 height 34
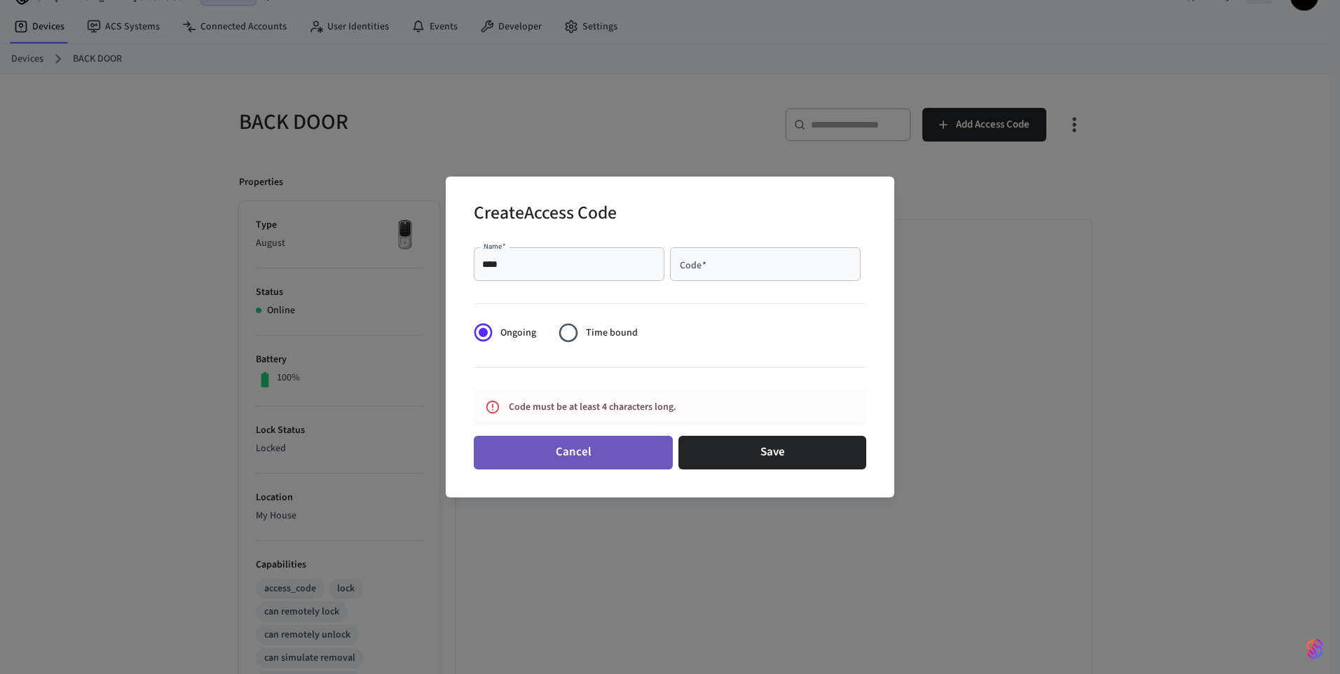
click at [583, 456] on button "Cancel" at bounding box center [573, 453] width 199 height 34
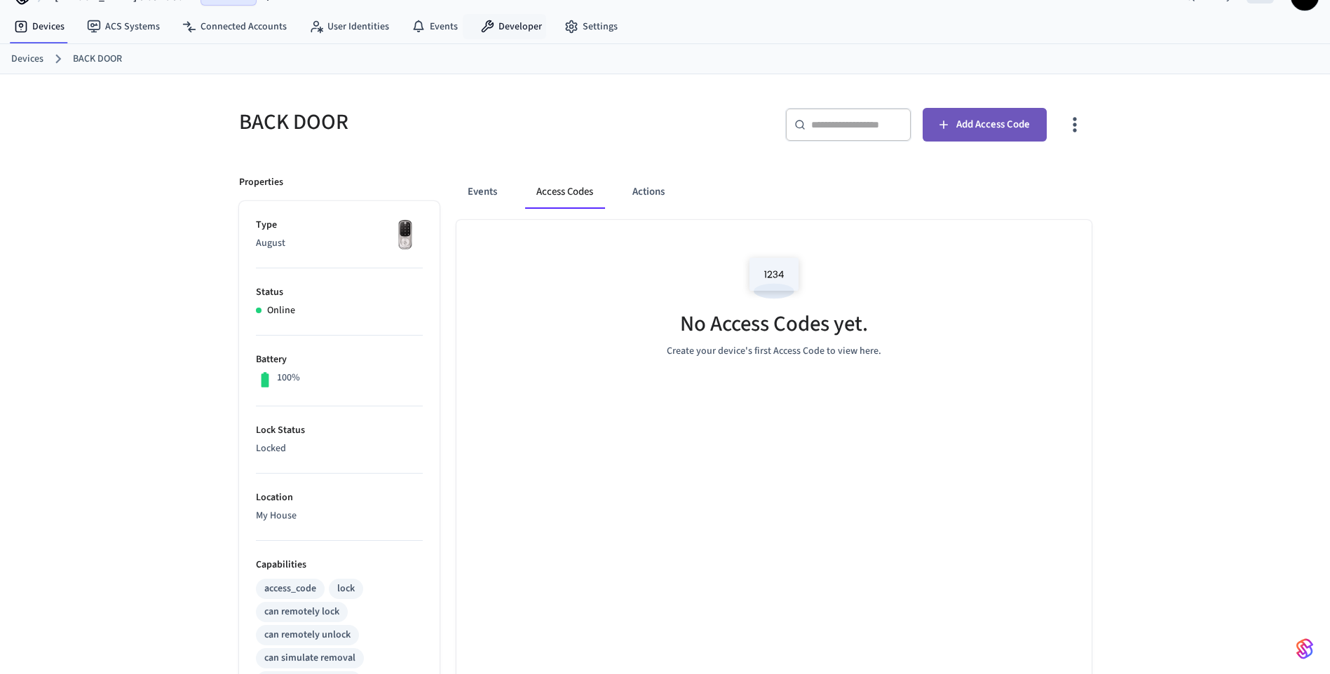
click at [972, 140] on button "Add Access Code" at bounding box center [985, 125] width 124 height 34
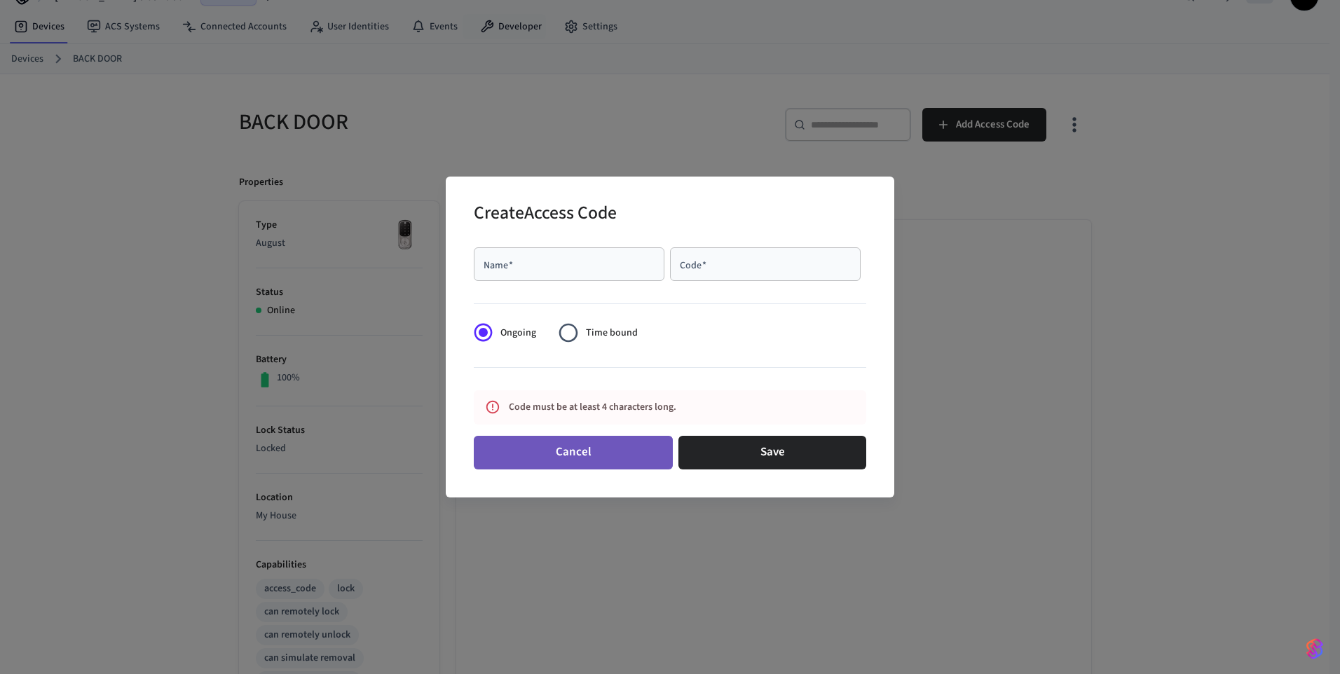
click at [619, 442] on button "Cancel" at bounding box center [573, 453] width 199 height 34
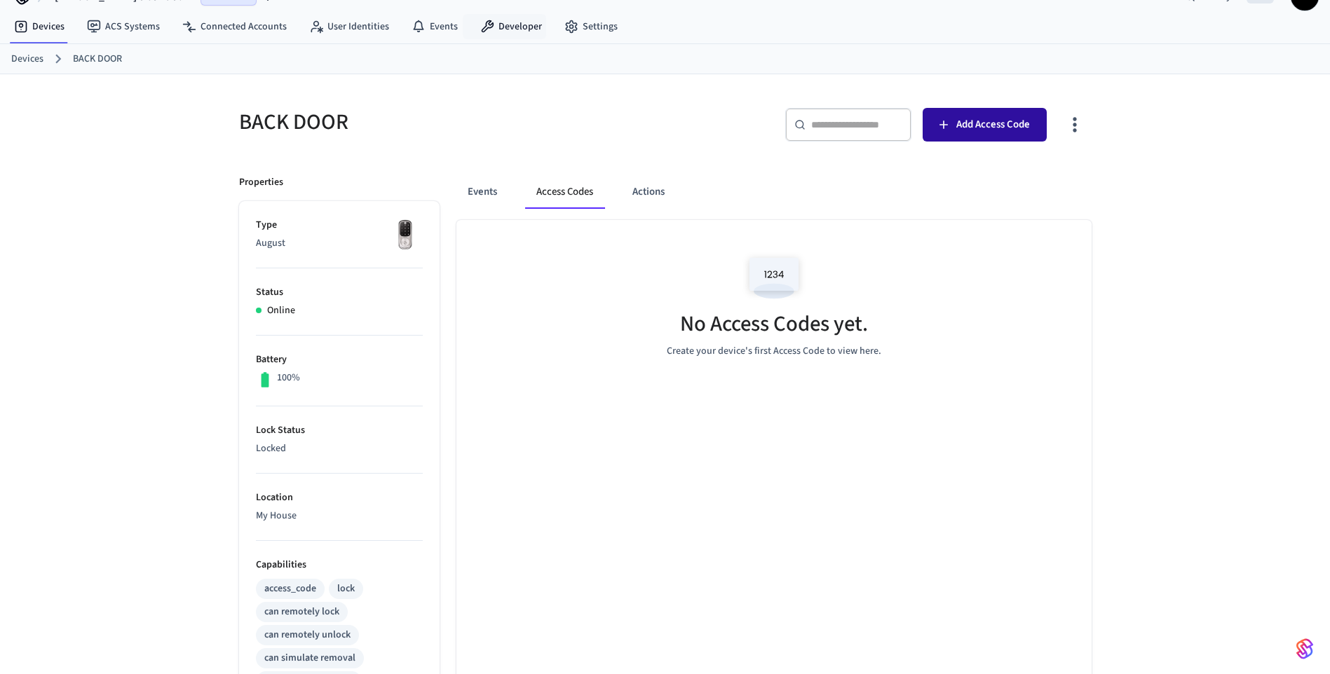
click at [975, 121] on span "Add Access Code" at bounding box center [993, 125] width 74 height 18
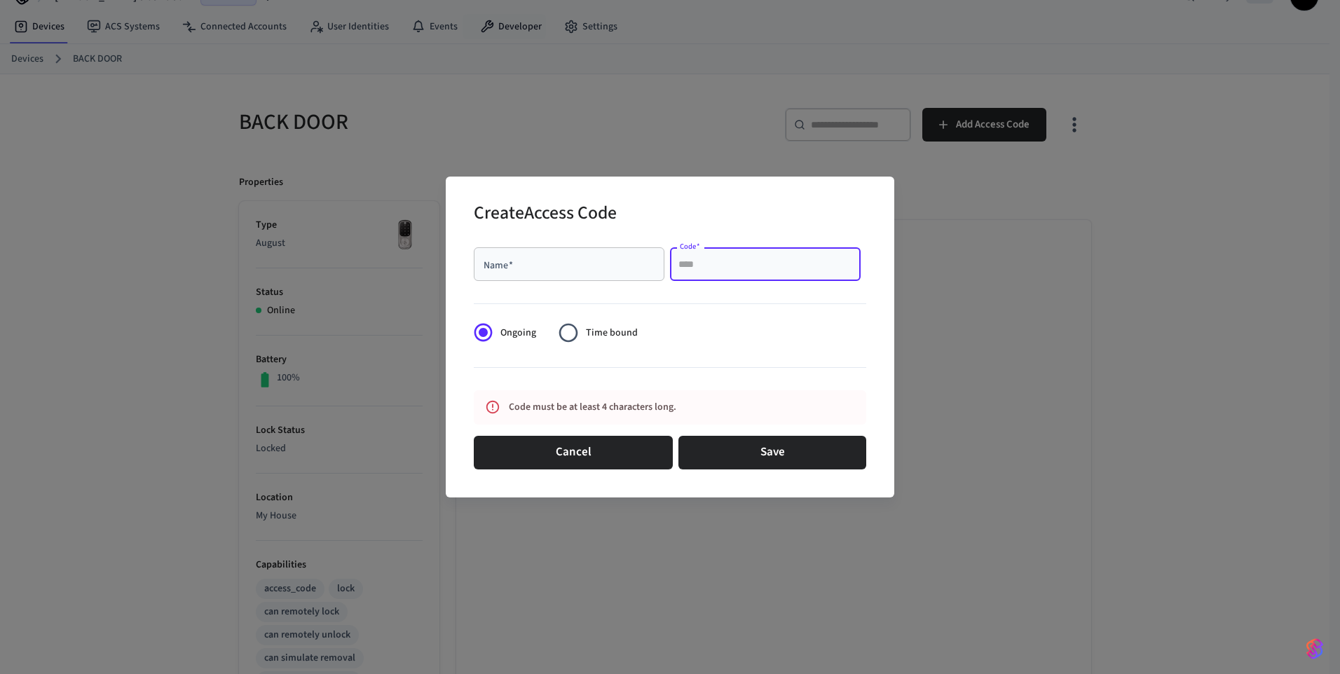
click at [731, 268] on input "Code   *" at bounding box center [766, 264] width 174 height 14
type input "********"
click at [728, 356] on div at bounding box center [670, 370] width 393 height 29
click at [604, 254] on div "Name   *" at bounding box center [569, 264] width 191 height 34
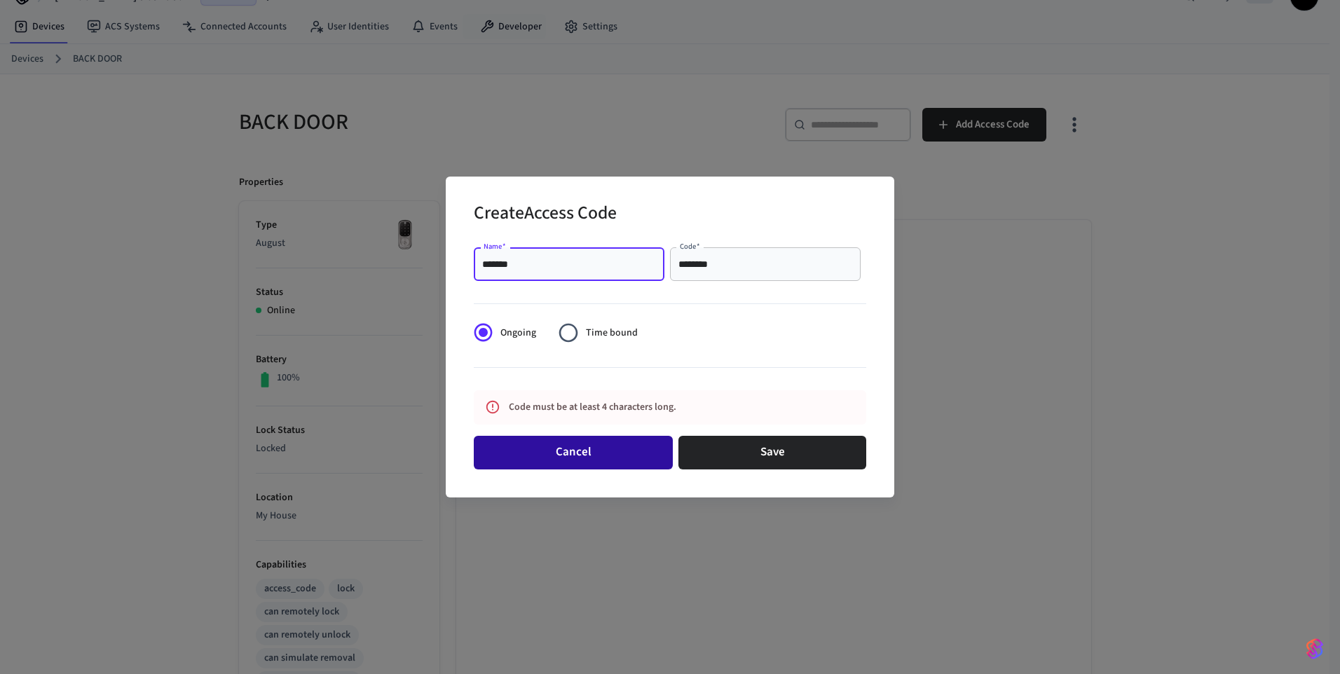
type input "*******"
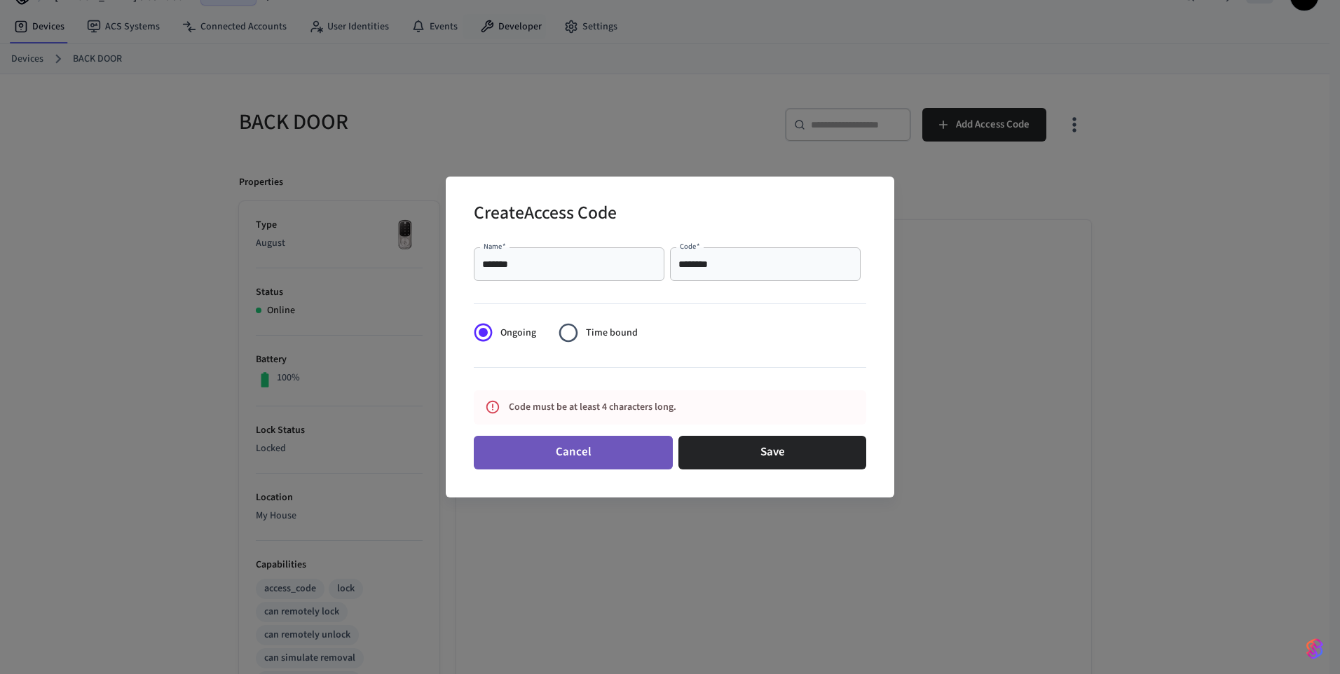
click at [577, 458] on button "Cancel" at bounding box center [573, 453] width 199 height 34
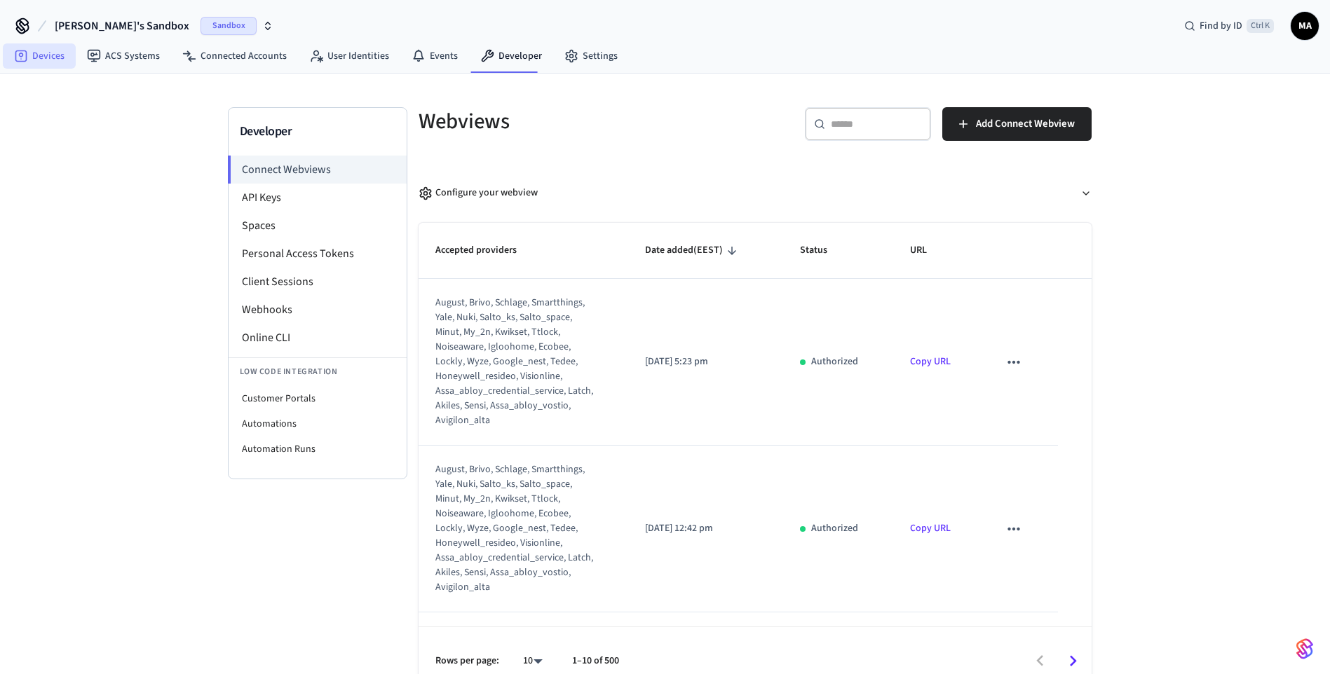
click at [36, 54] on link "Devices" at bounding box center [39, 55] width 73 height 25
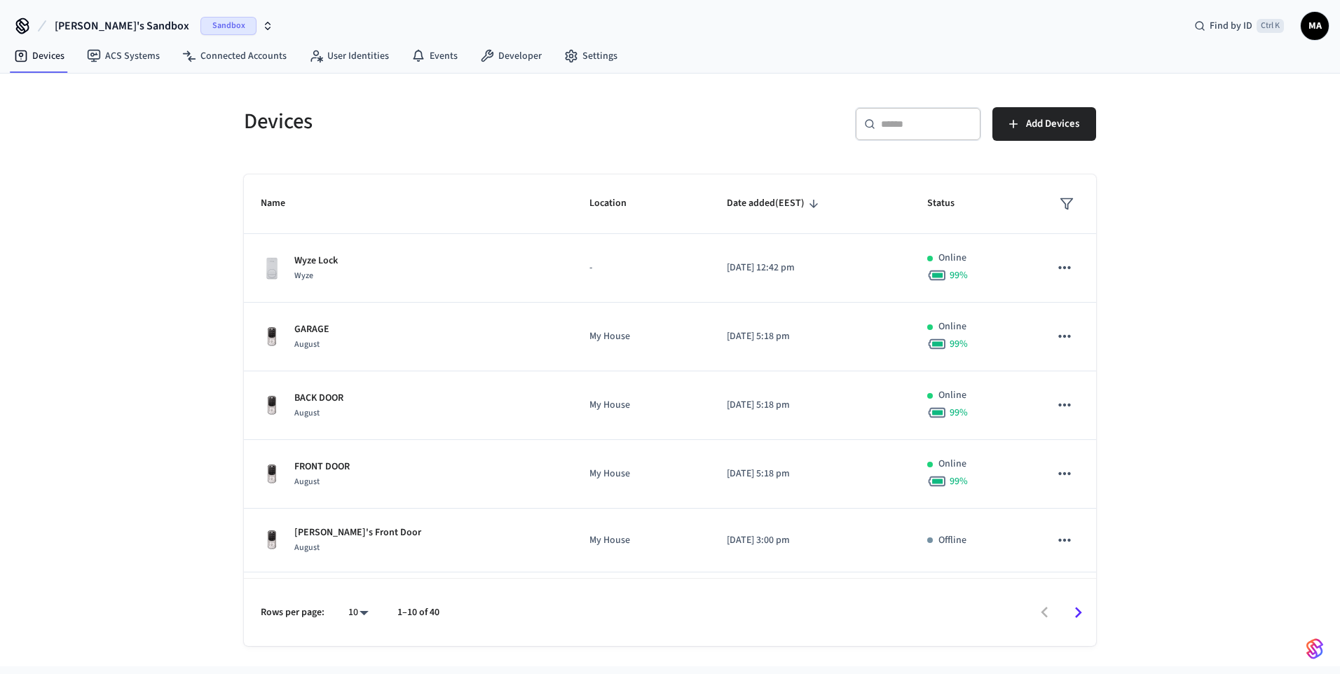
click at [896, 134] on div "​ ​" at bounding box center [918, 124] width 126 height 34
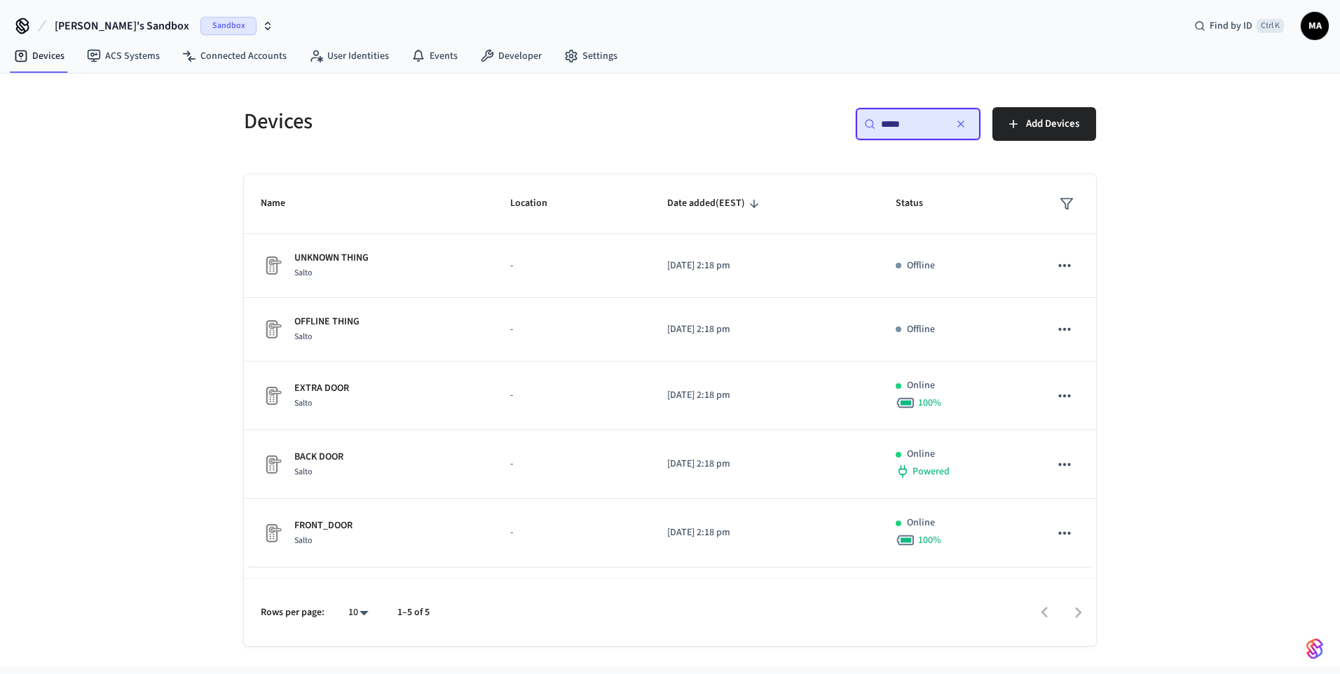
type input "*****"
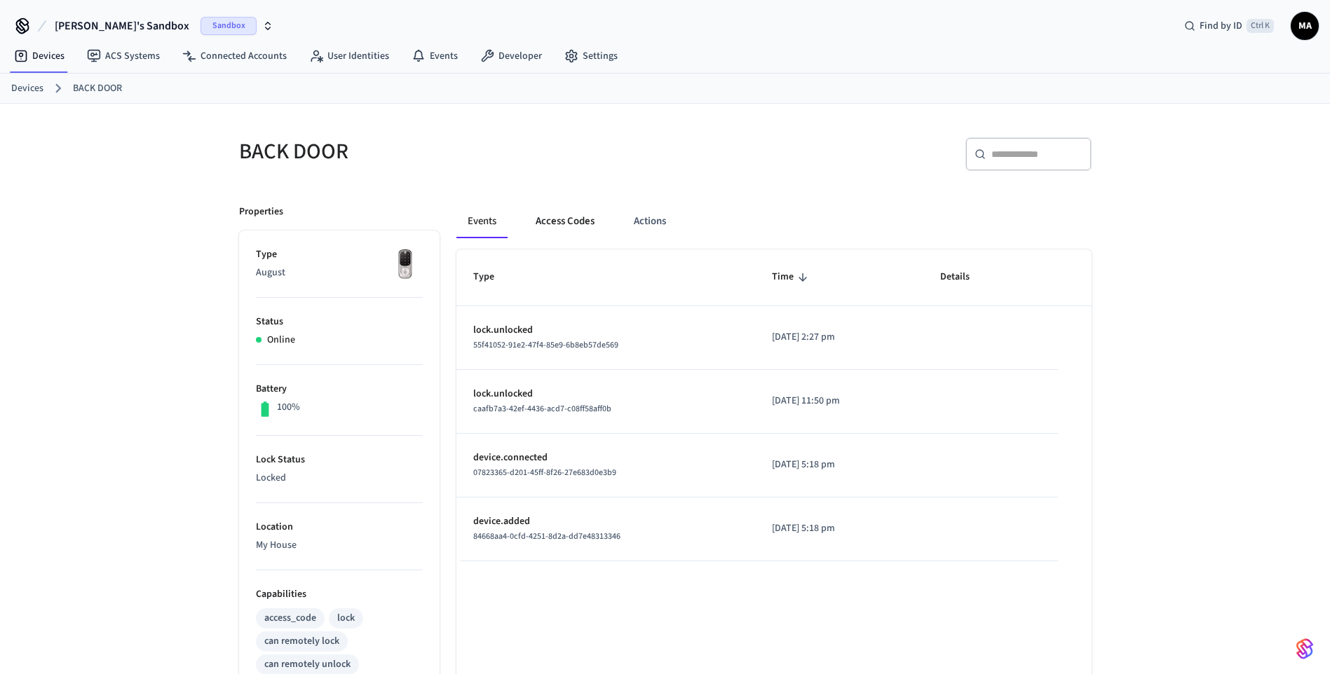
click at [560, 222] on button "Access Codes" at bounding box center [564, 222] width 81 height 34
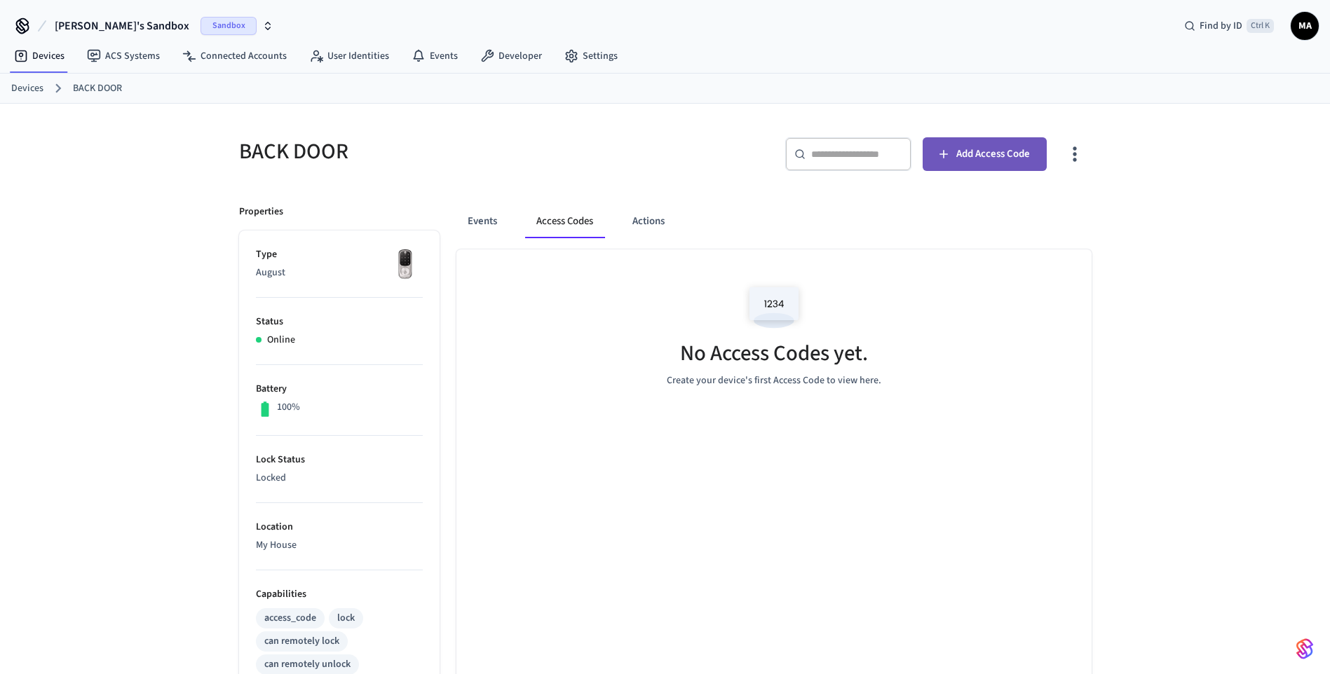
click at [998, 163] on span "Add Access Code" at bounding box center [993, 154] width 74 height 18
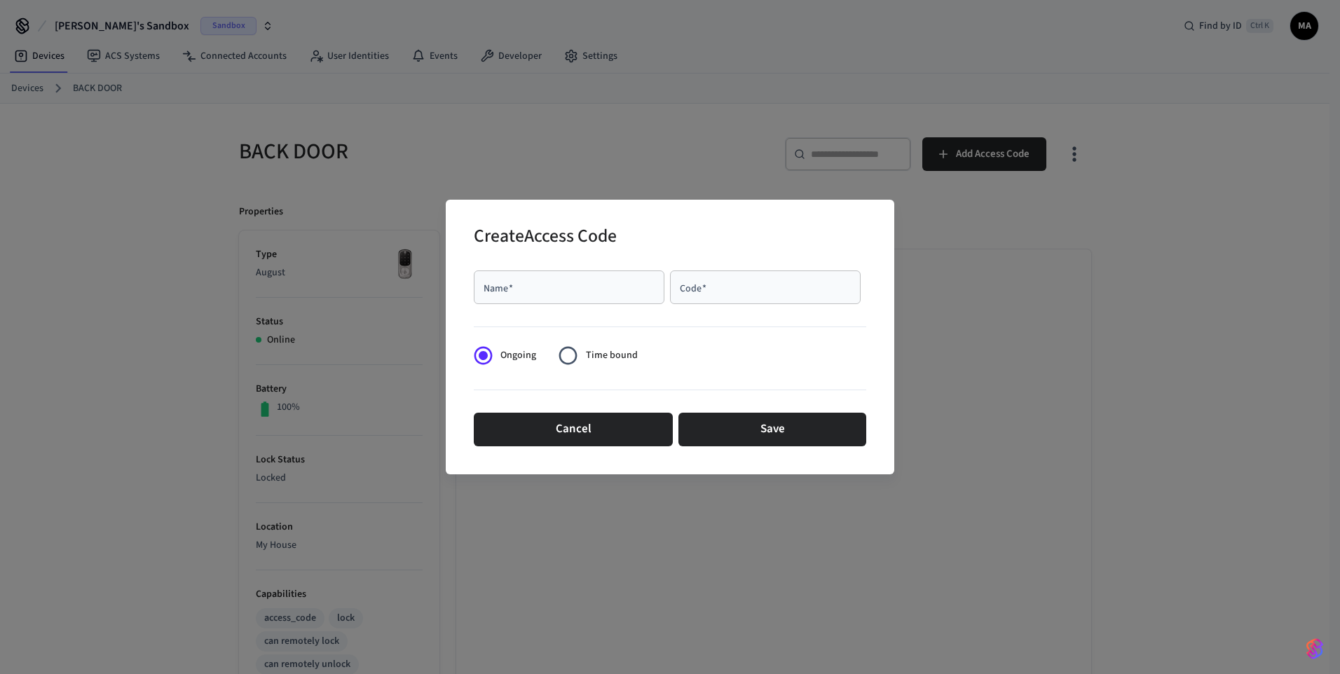
click at [912, 81] on div "Create Access Code Name   * Name   * Code   * Code   * Ongoing Time bound Cance…" at bounding box center [670, 337] width 1340 height 674
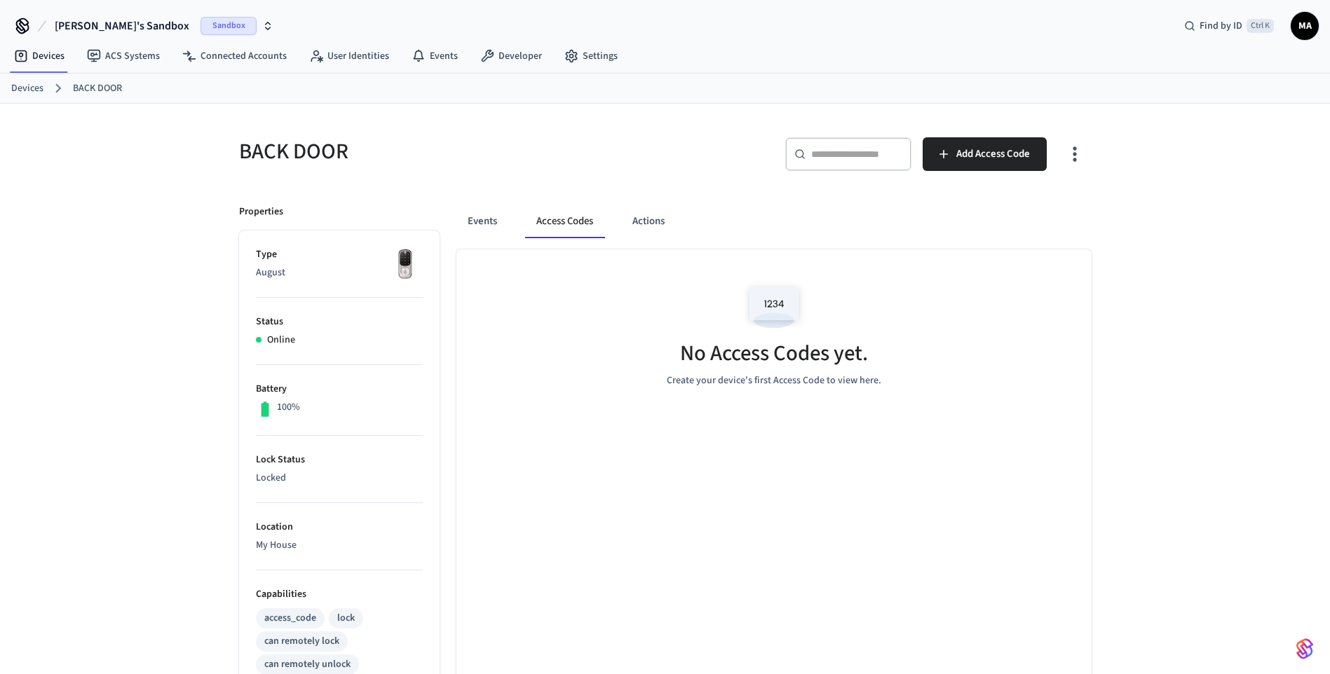
click at [911, 71] on div "Devices ACS Systems Connected Accounts User Identities Events Developer Settings" at bounding box center [665, 57] width 1330 height 33
click at [981, 166] on button "Add Access Code" at bounding box center [985, 154] width 124 height 34
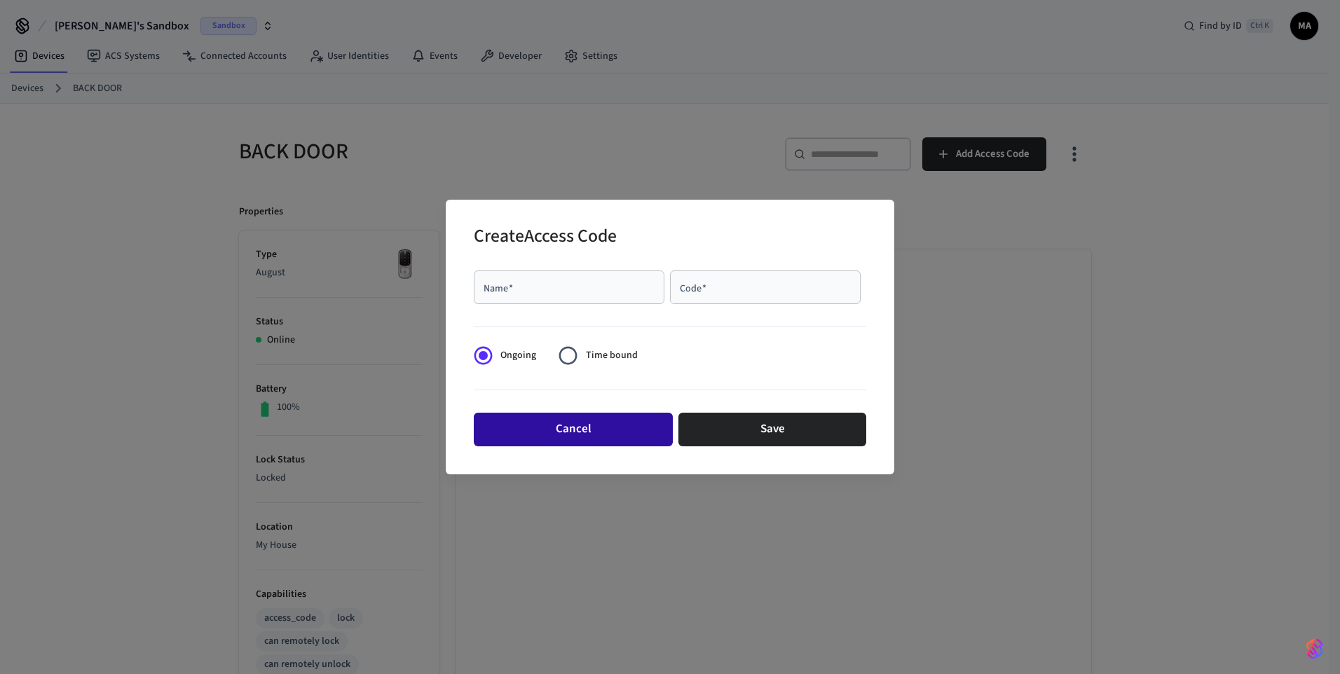
click at [595, 442] on button "Cancel" at bounding box center [573, 430] width 199 height 34
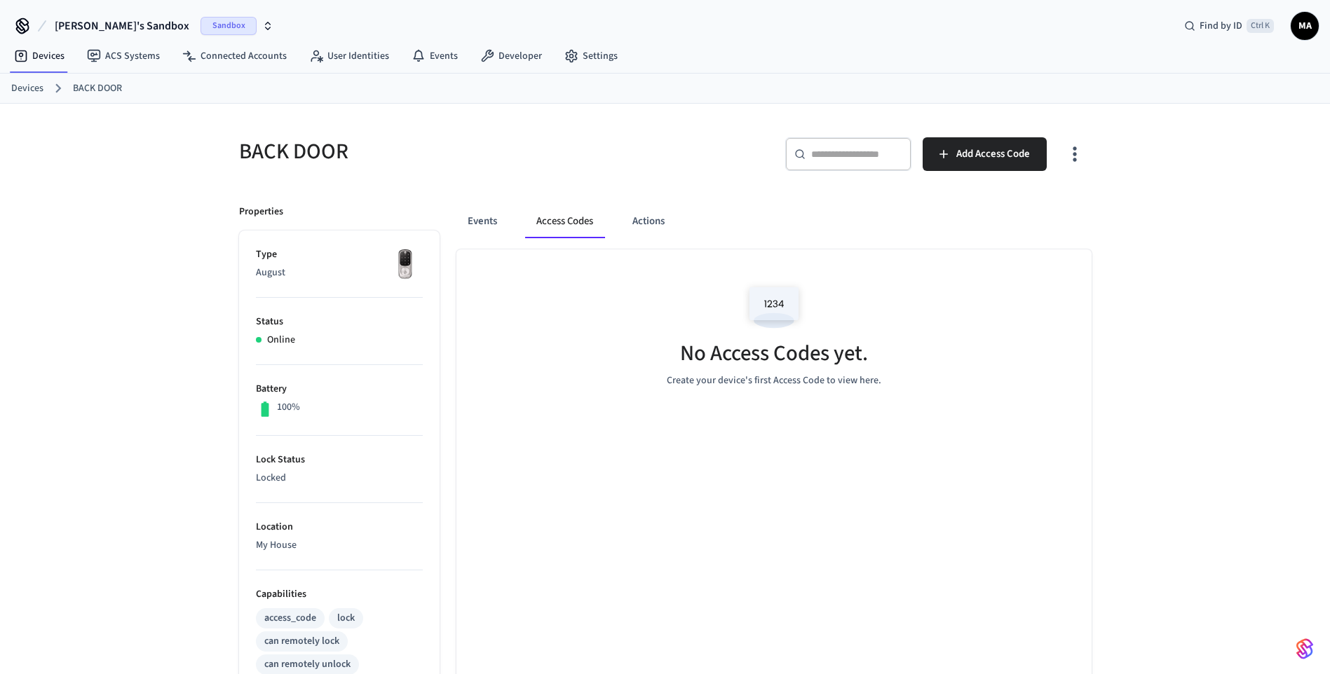
click at [555, 231] on button "Access Codes" at bounding box center [564, 222] width 79 height 34
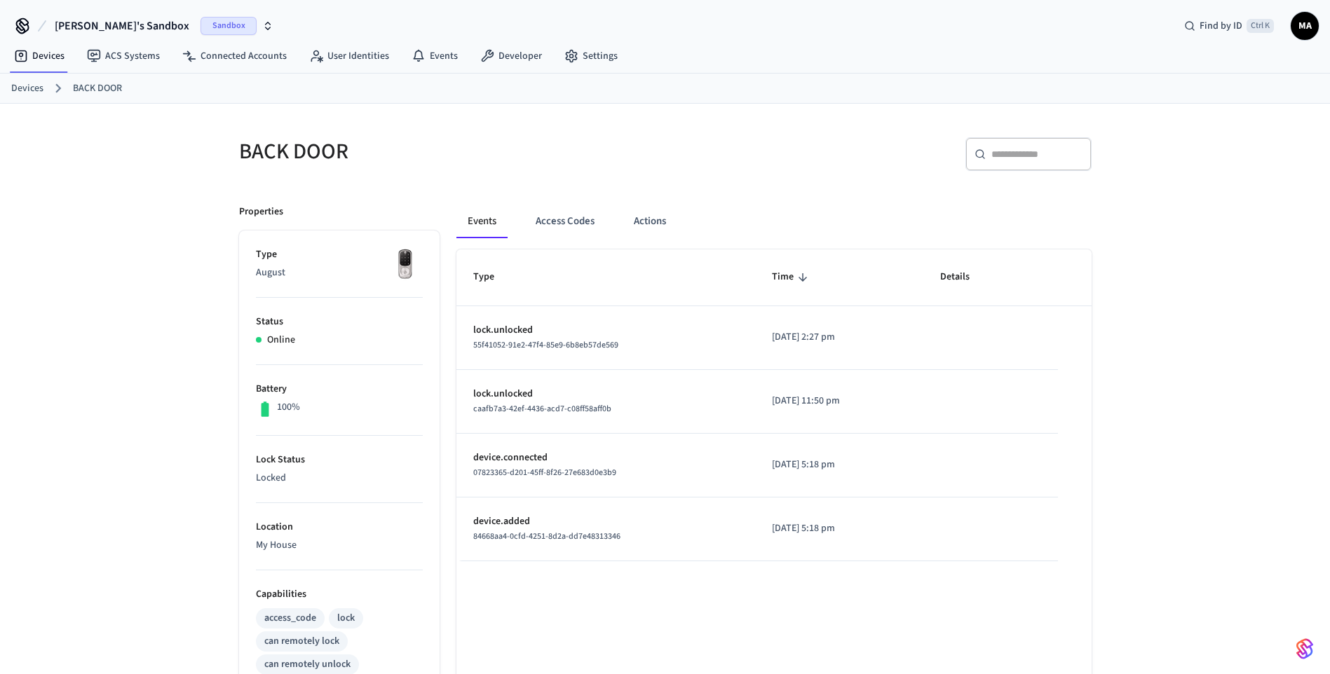
click at [34, 90] on link "Devices" at bounding box center [27, 88] width 32 height 15
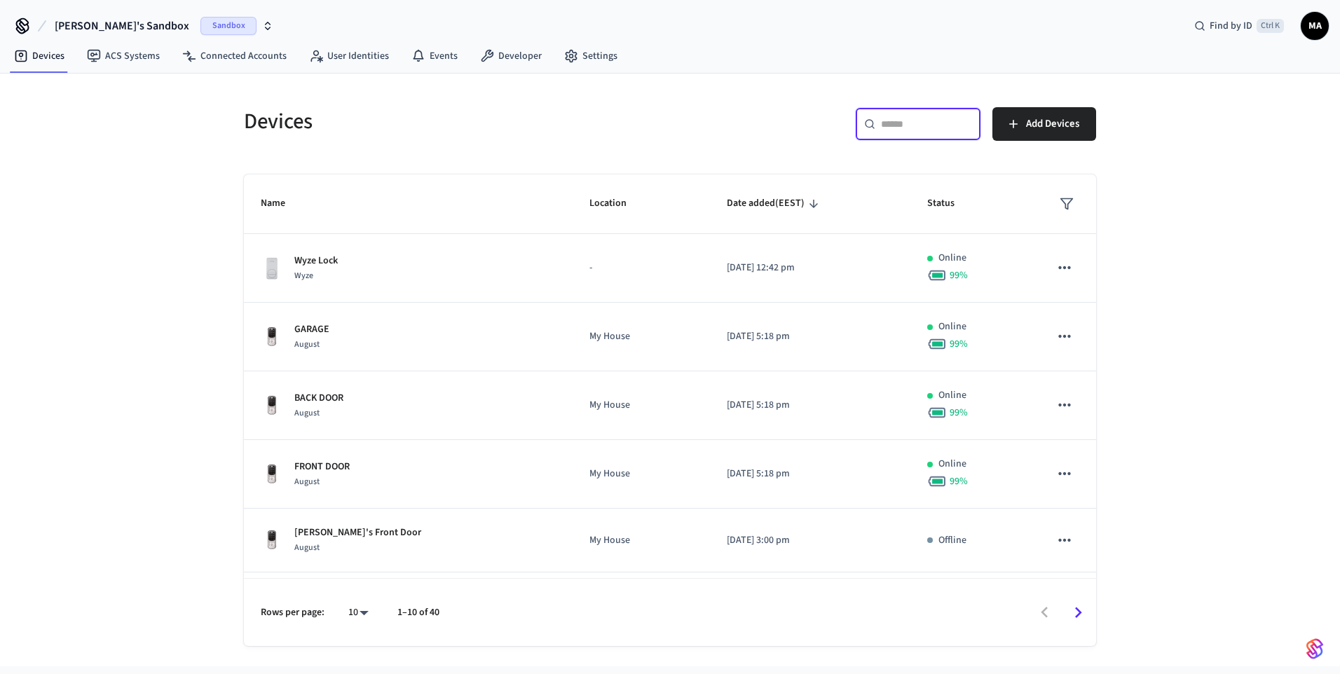
click at [923, 128] on input "text" at bounding box center [926, 124] width 91 height 14
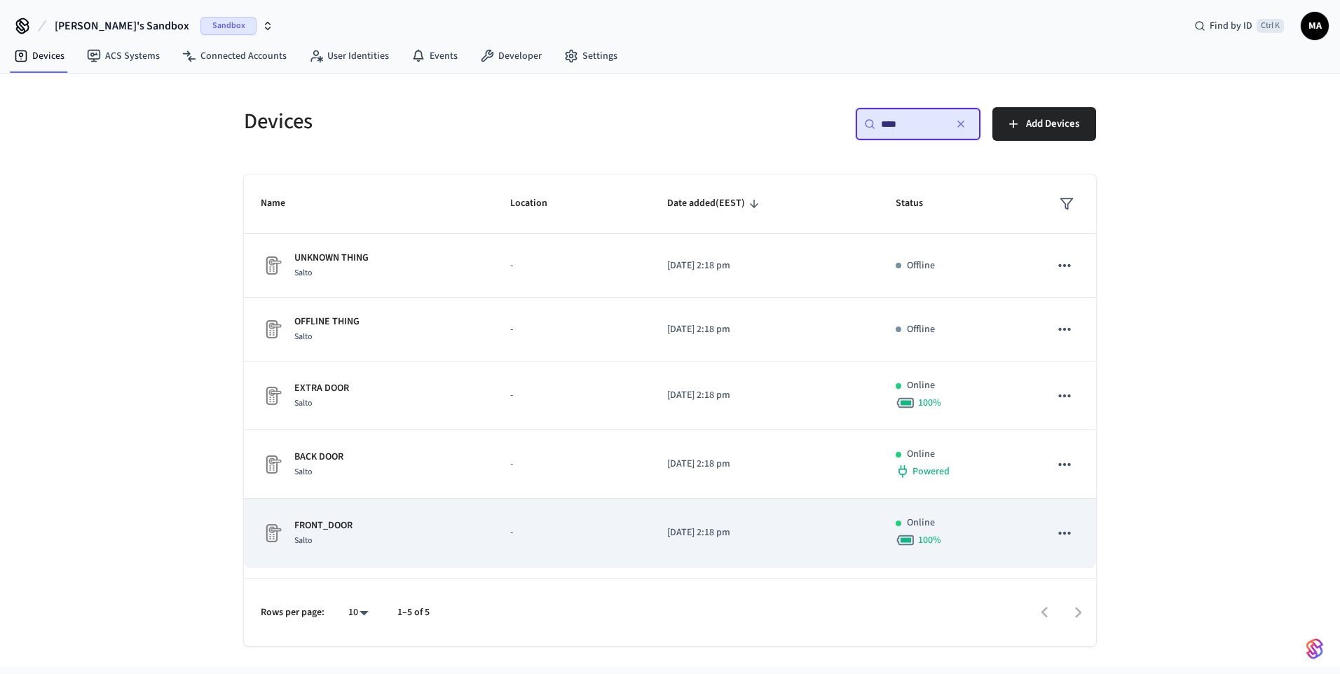
type input "****"
click at [554, 530] on p "-" at bounding box center [571, 533] width 123 height 15
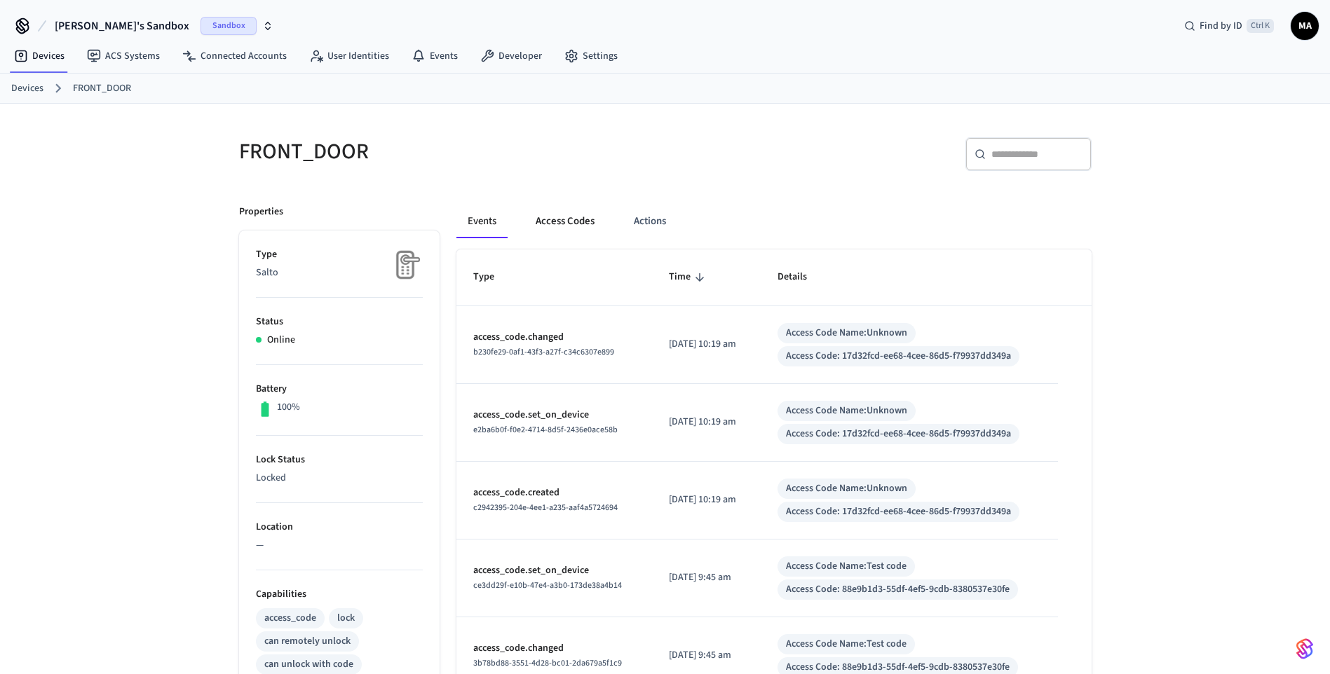
click at [574, 222] on button "Access Codes" at bounding box center [564, 222] width 81 height 34
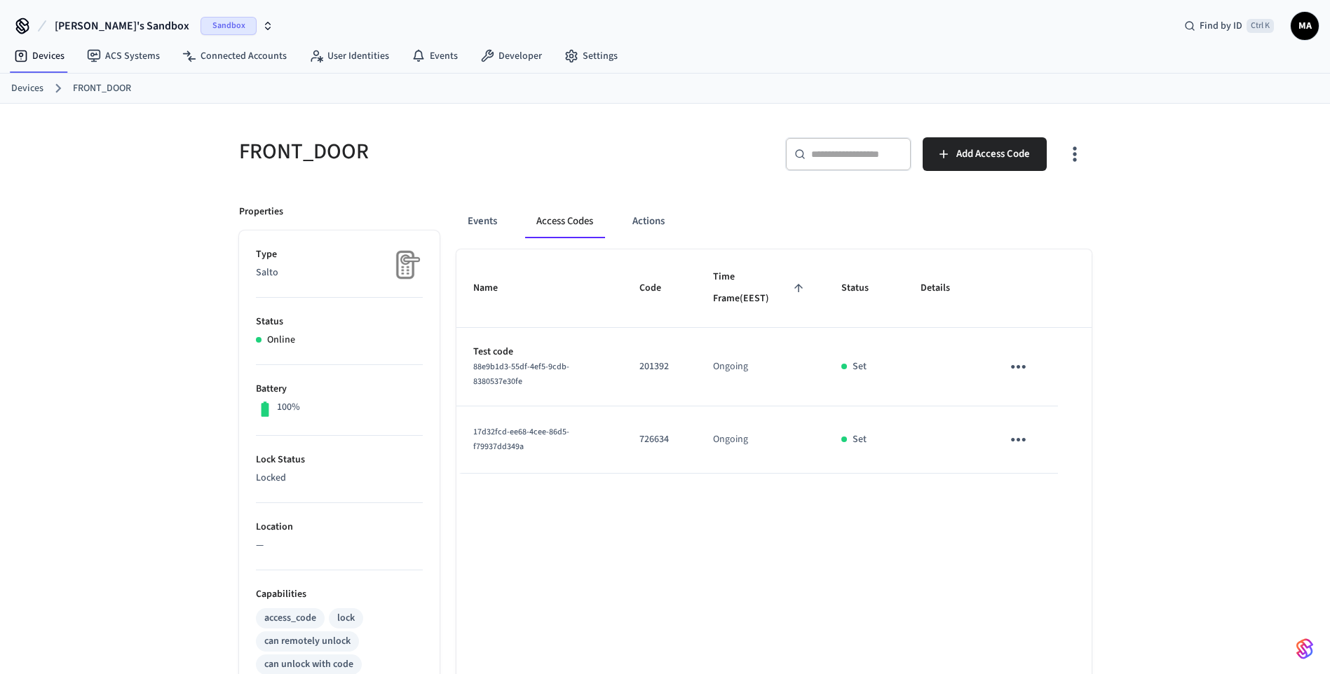
click at [600, 425] on div "17d32fcd-ee68-4cee-86d5-f79937dd349a" at bounding box center [539, 439] width 133 height 29
click at [674, 443] on p "726634" at bounding box center [659, 440] width 40 height 15
click at [1013, 444] on icon "sticky table" at bounding box center [1018, 440] width 22 height 22
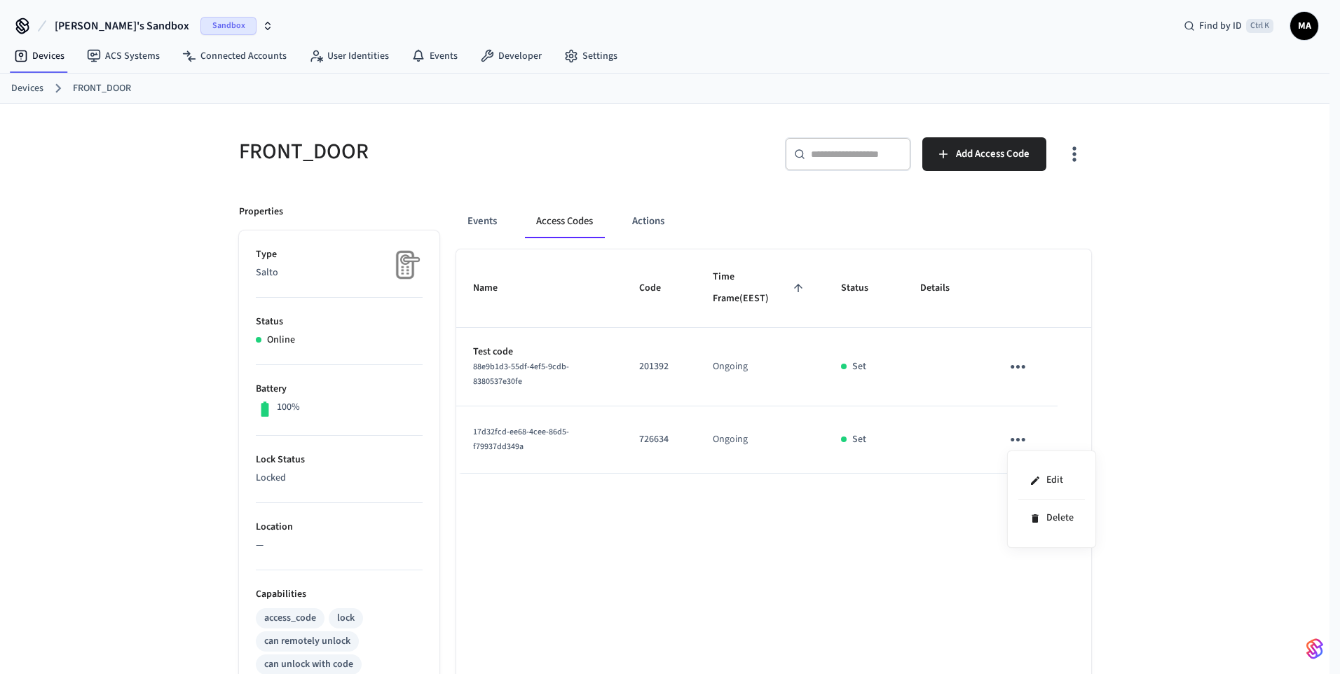
click at [704, 440] on div at bounding box center [670, 337] width 1340 height 674
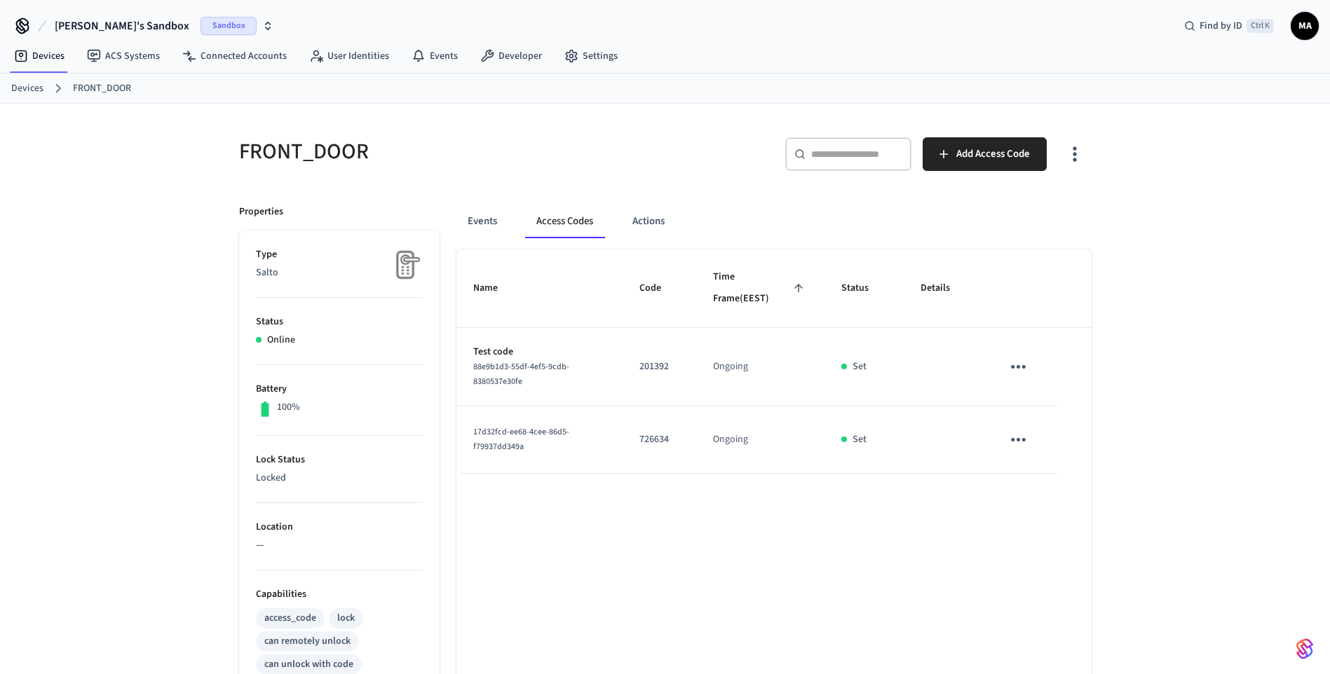
click at [657, 440] on p "726634" at bounding box center [659, 440] width 40 height 15
drag, startPoint x: 657, startPoint y: 440, endPoint x: 582, endPoint y: 507, distance: 100.8
click at [582, 507] on div "Name Code Time Frame (EEST) Status Details Test code 88e9b1d3-55df-4ef5-9cdb-83…" at bounding box center [773, 626] width 635 height 752
